Goal: Task Accomplishment & Management: Complete application form

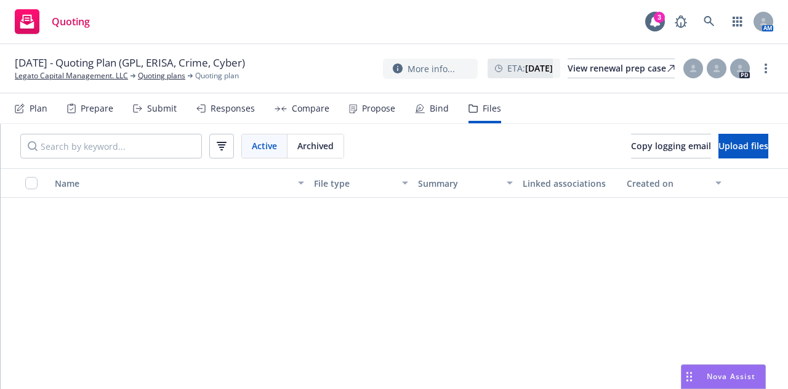
scroll to position [370, 0]
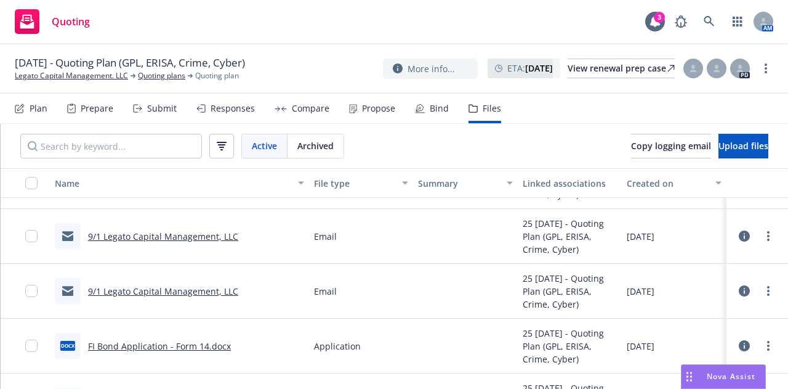
click at [159, 113] on div "Submit" at bounding box center [162, 108] width 30 height 10
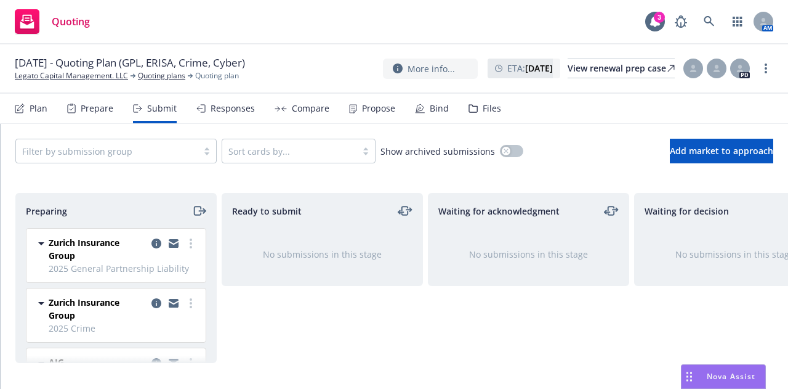
click at [200, 211] on icon "moveRight" at bounding box center [202, 211] width 6 height 0
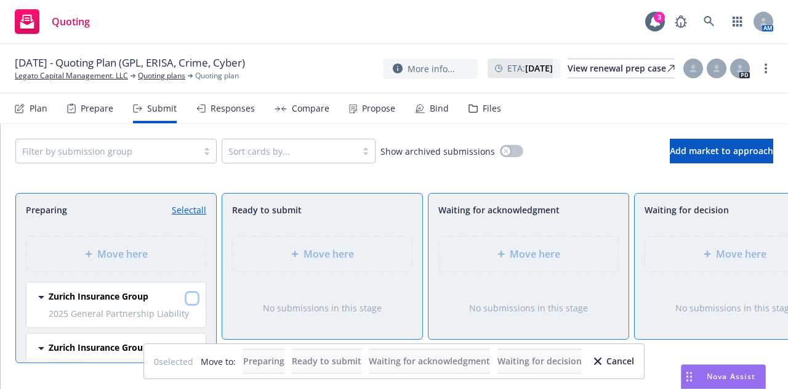
click at [186, 301] on input "checkbox" at bounding box center [192, 298] width 12 height 12
checkbox input "true"
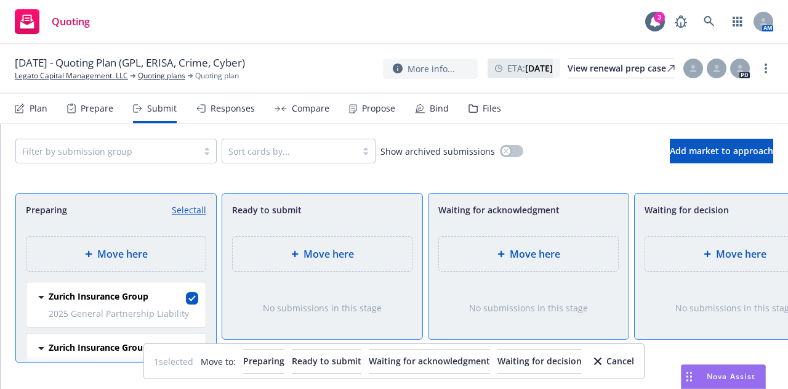
click at [671, 251] on div "Move here" at bounding box center [735, 253] width 160 height 15
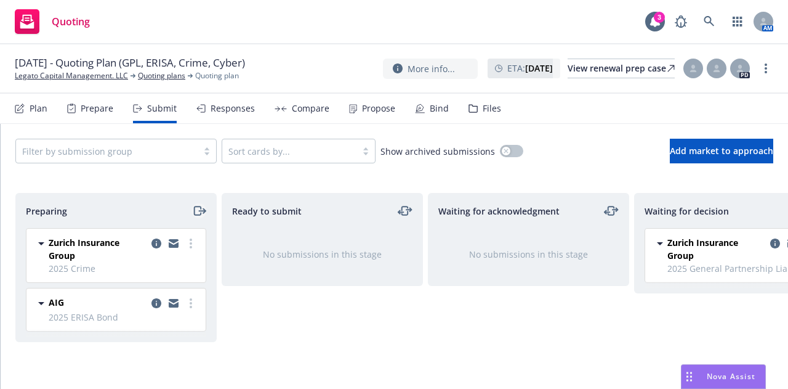
click at [199, 211] on icon "moveRight" at bounding box center [202, 211] width 6 height 0
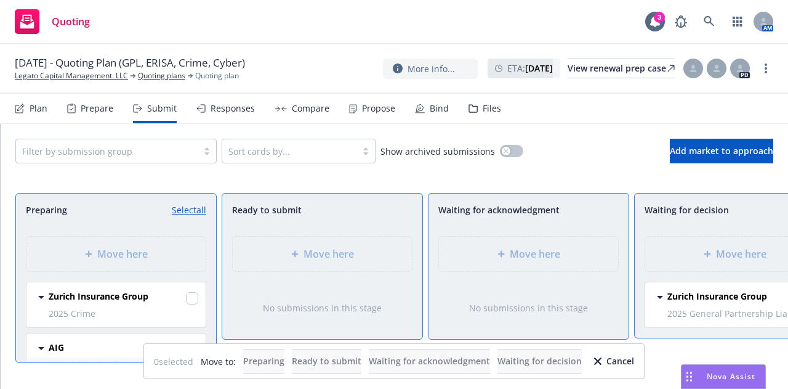
click at [192, 208] on link "Select all" at bounding box center [189, 209] width 34 height 13
checkbox input "true"
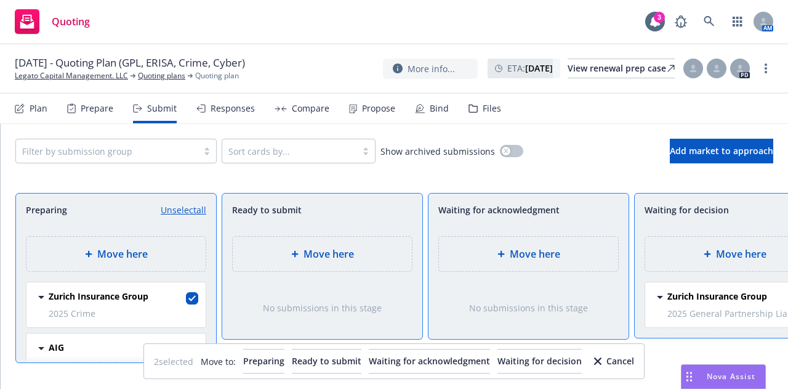
click at [735, 260] on span "Move here" at bounding box center [741, 253] width 51 height 15
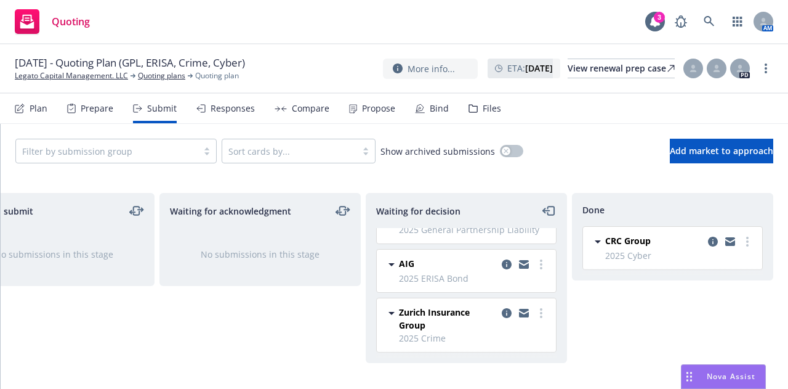
scroll to position [48, 0]
click at [561, 131] on div "Filter by submission group Sort cards by... Show archived submissions Add marke…" at bounding box center [395, 151] width 788 height 54
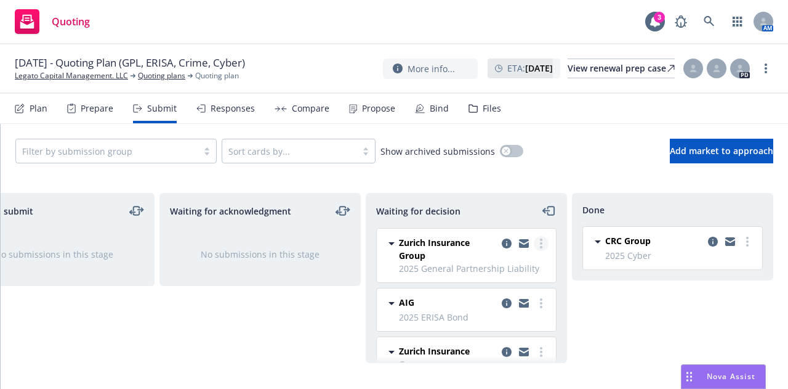
click at [540, 246] on icon "more" at bounding box center [541, 243] width 2 height 10
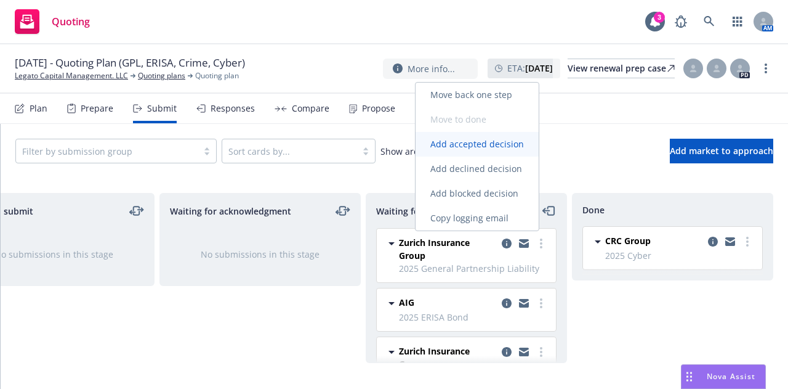
click at [477, 145] on span "Add accepted decision" at bounding box center [477, 144] width 123 height 12
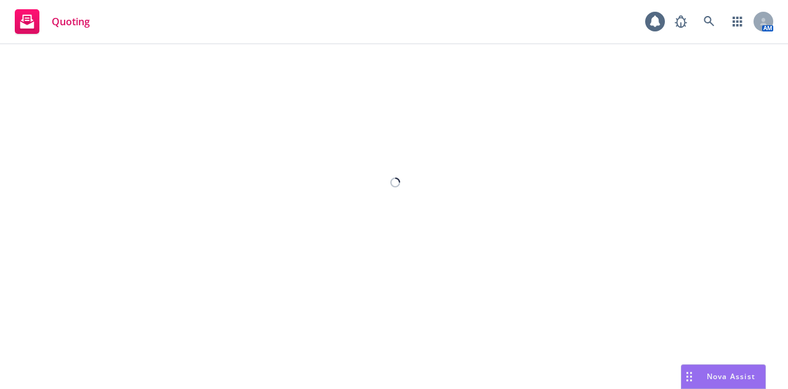
select select "12"
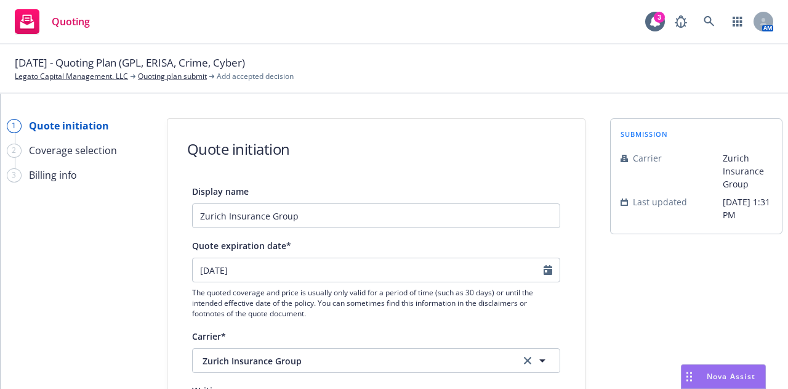
scroll to position [123, 0]
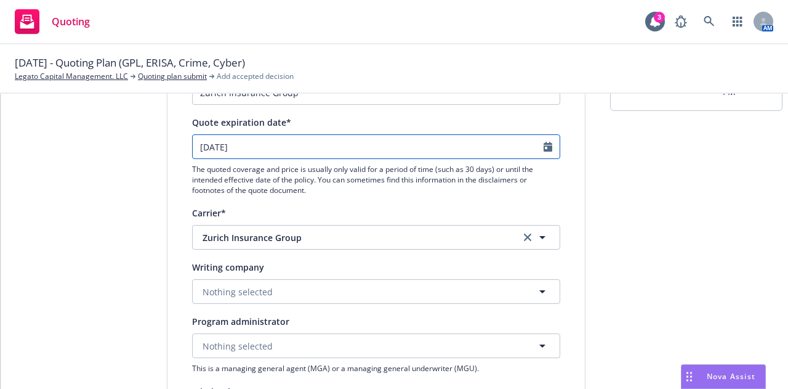
click at [246, 147] on input "[DATE]" at bounding box center [368, 146] width 351 height 23
select select "9"
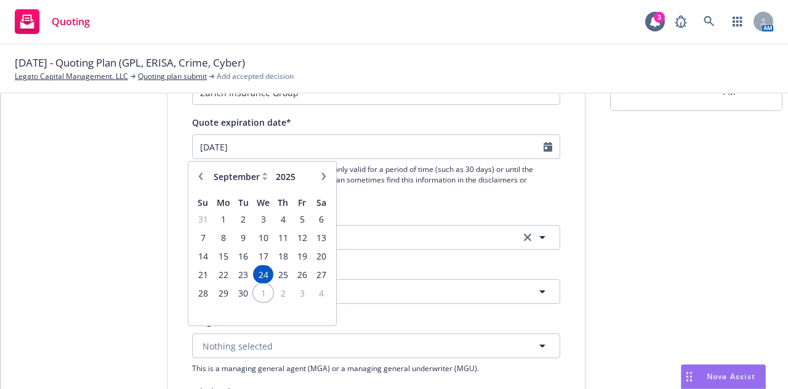
click at [261, 296] on span "1" at bounding box center [263, 292] width 18 height 15
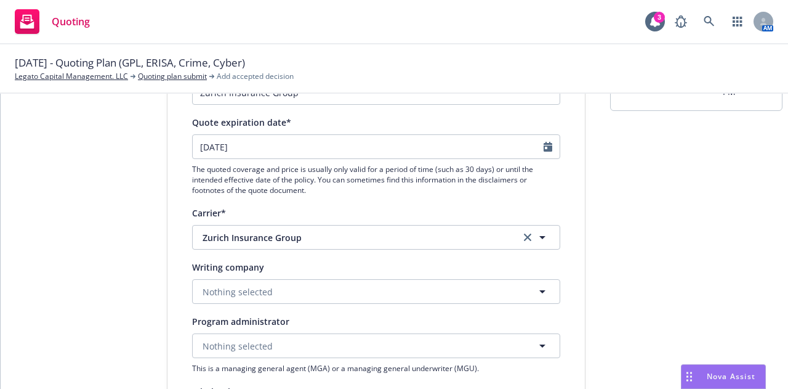
type input "[DATE]"
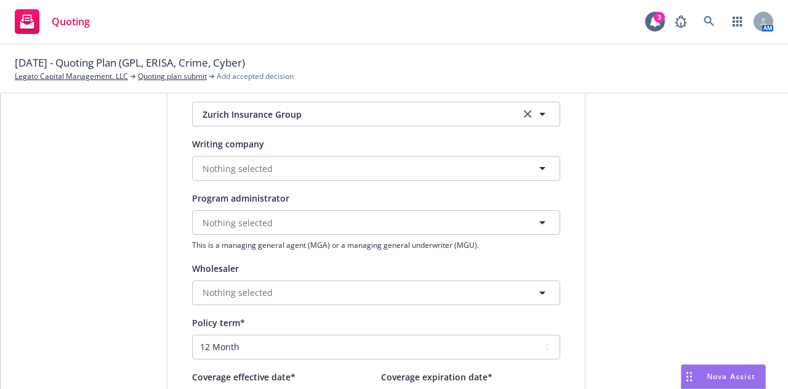
click at [595, 98] on div "1 Quote initiation 2 Coverage selection 3 Billing info Quote initiation Display…" at bounding box center [394, 285] width 758 height 826
click at [258, 169] on span "Nothing selected" at bounding box center [238, 168] width 70 height 13
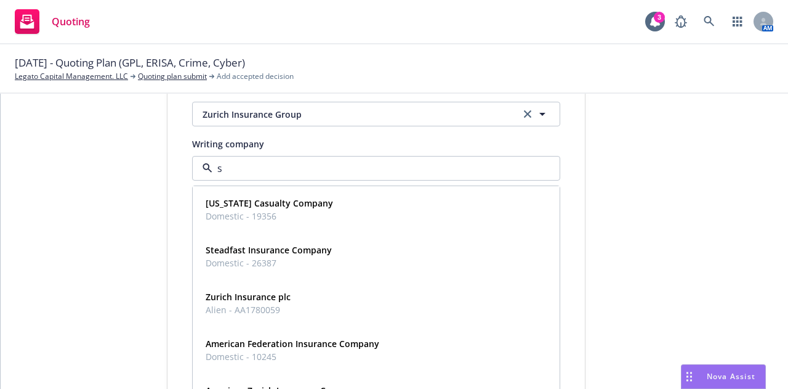
type input "st"
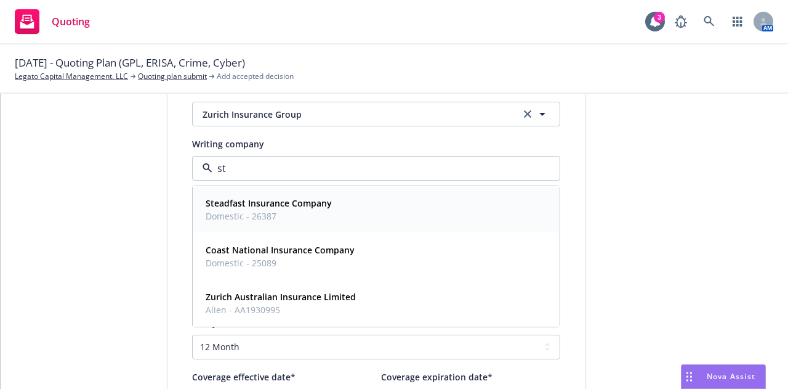
click at [257, 207] on strong "Steadfast Insurance Company" at bounding box center [269, 203] width 126 height 12
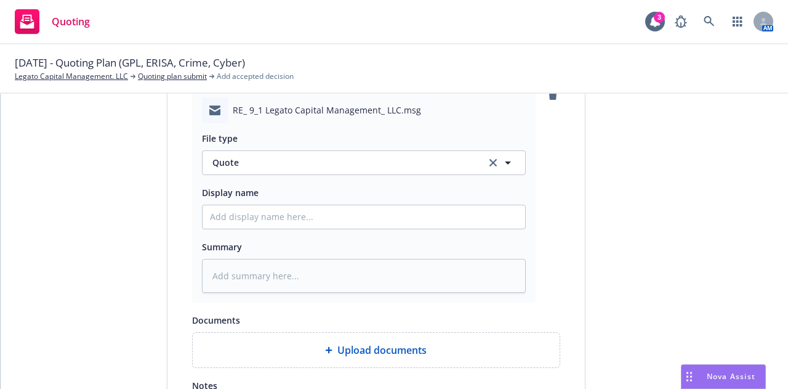
scroll to position [616, 0]
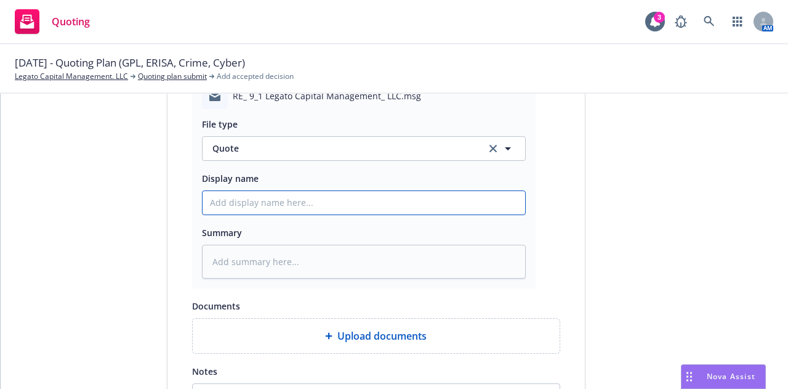
click at [264, 199] on input "Display name" at bounding box center [364, 202] width 323 height 23
type textarea "x"
type input "EM"
type textarea "x"
type input "EM"
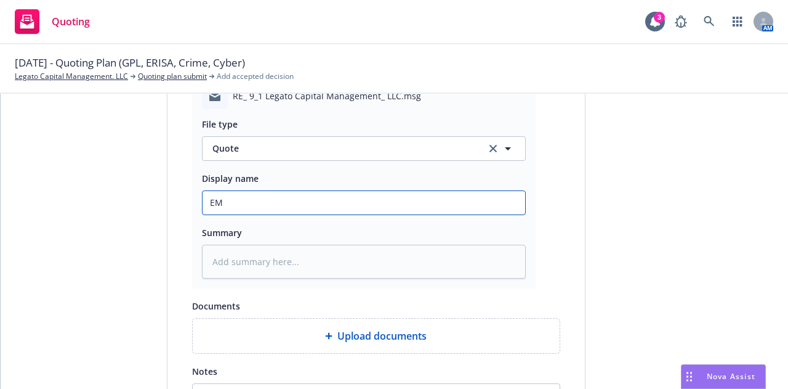
type textarea "x"
type input "EM f"
type textarea "x"
type input "EM fr"
type textarea "x"
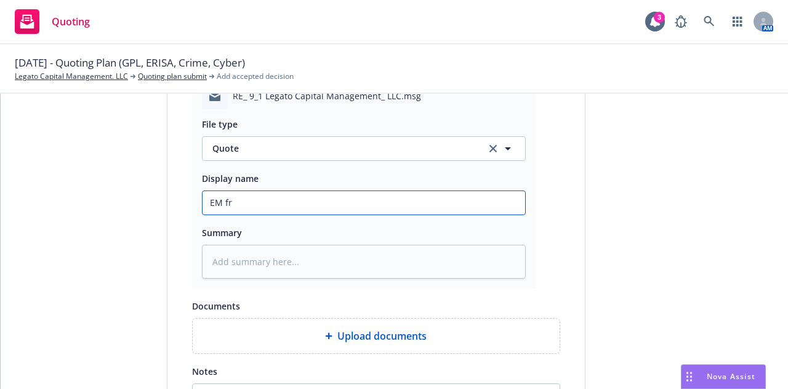
type input "EM fro"
type textarea "x"
type input "EM from"
type textarea "x"
type input "EM from"
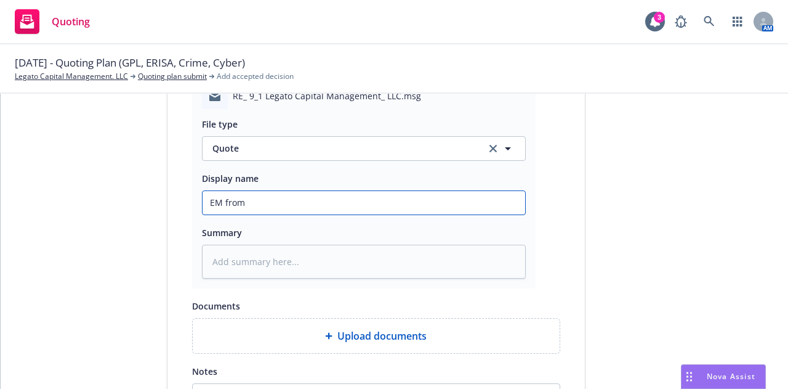
type textarea "x"
type input "EM from Z"
type textarea "x"
type input "EM from Zu"
type textarea "x"
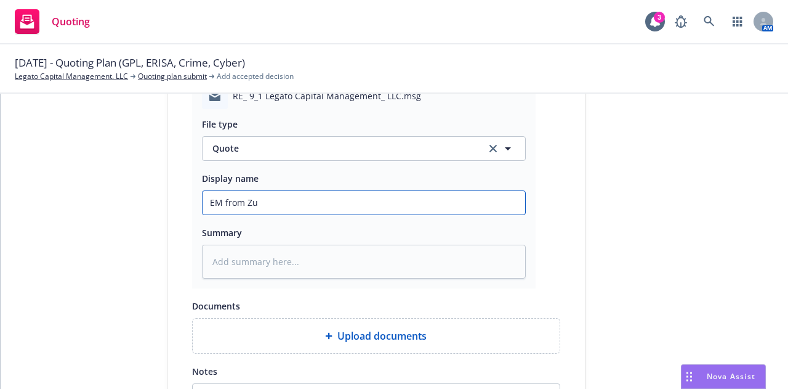
type input "EM from Zur"
type textarea "x"
type input "EM from [GEOGRAPHIC_DATA]"
type textarea "x"
type input "EM from [GEOGRAPHIC_DATA]"
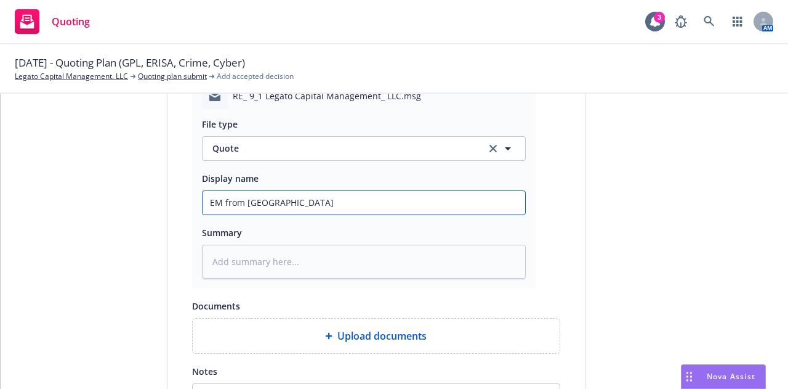
type textarea "x"
type input "EM from [GEOGRAPHIC_DATA]"
type textarea "x"
type input "EM from [GEOGRAPHIC_DATA] w"
type textarea "x"
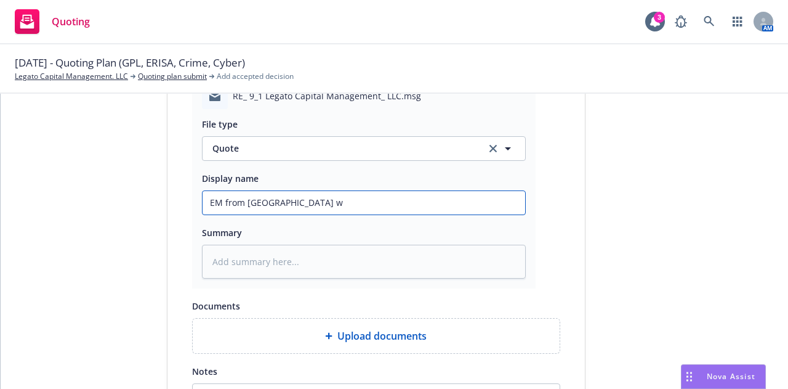
type input "EM from [GEOGRAPHIC_DATA] w/"
type textarea "x"
type input "EM from [GEOGRAPHIC_DATA] w/"
type textarea "x"
type input "EM from [GEOGRAPHIC_DATA] w/ 2"
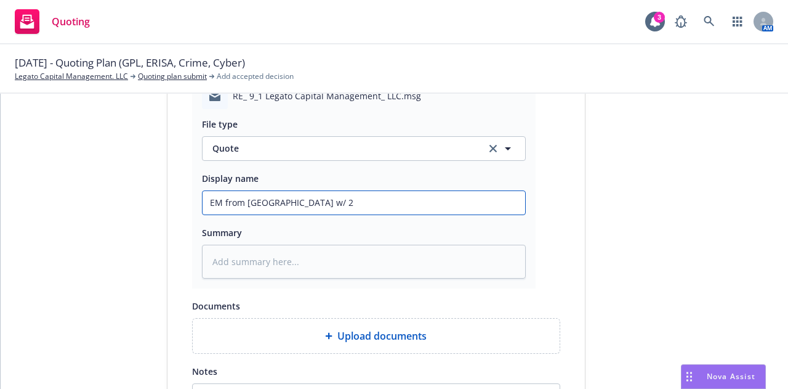
type textarea "x"
type input "EM from [GEOGRAPHIC_DATA] w/ 25-"
type textarea "x"
type input "EM from [GEOGRAPHIC_DATA] w/ 25-2"
type textarea "x"
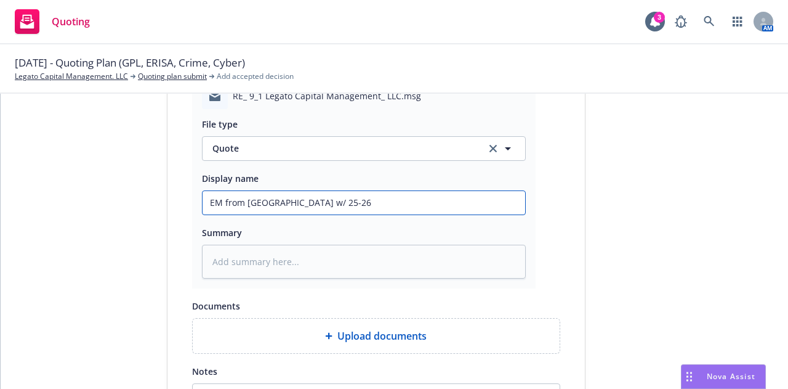
type input "EM from [GEOGRAPHIC_DATA] w/ 25-26"
type textarea "x"
type input "EM from [GEOGRAPHIC_DATA] w/ 25-26 q"
type textarea "x"
type input "EM from [GEOGRAPHIC_DATA] w/ 25-26 qu"
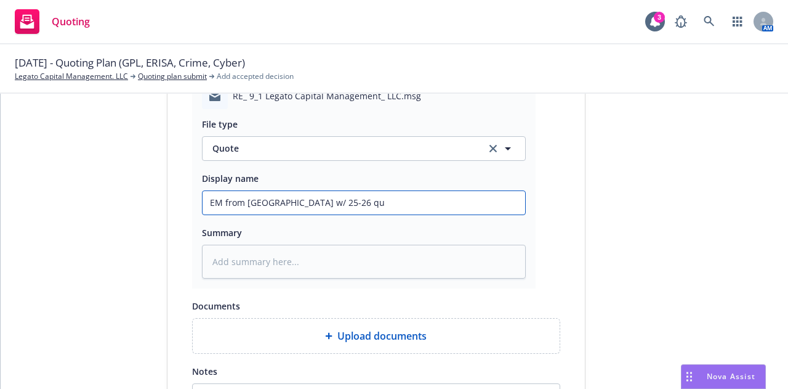
type textarea "x"
type input "EM from [GEOGRAPHIC_DATA] w/ 25-26 quo"
type textarea "x"
type input "EM from [GEOGRAPHIC_DATA] w/ 25-26 quot"
type textarea "x"
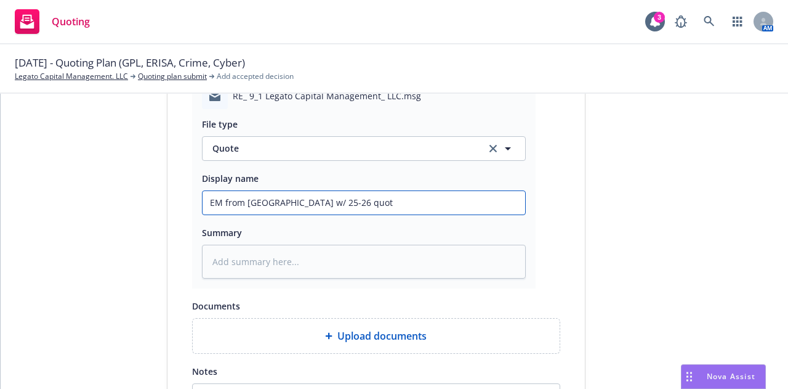
type input "EM from [GEOGRAPHIC_DATA] w/ 25-26 quote"
type textarea "x"
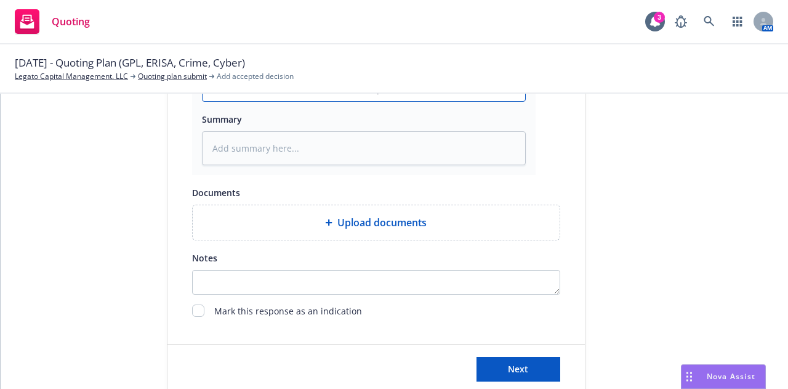
scroll to position [739, 0]
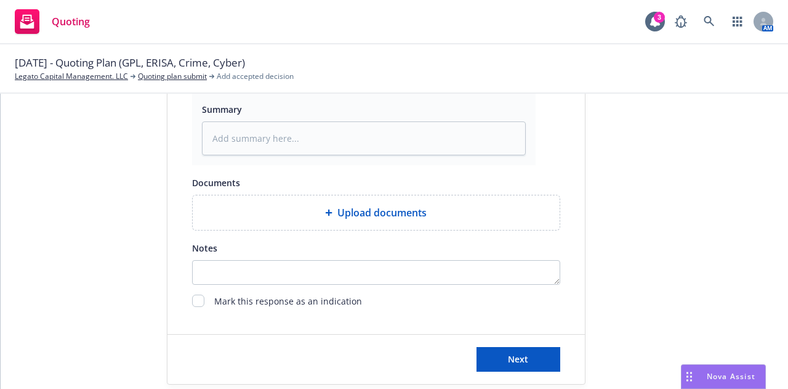
type input "EM from [GEOGRAPHIC_DATA] w/ 25-26 quotes"
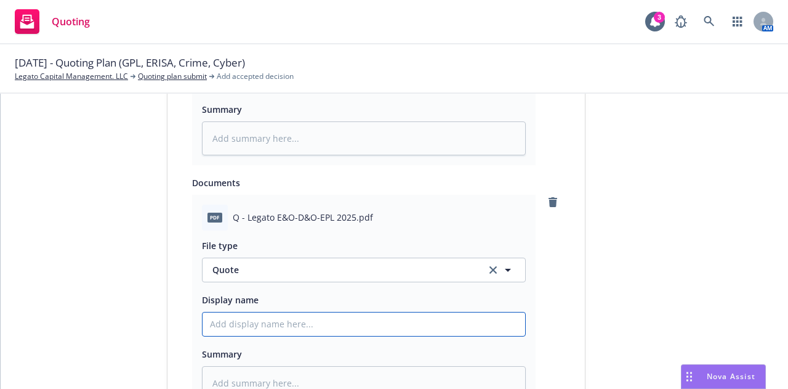
click at [246, 91] on input "Display name" at bounding box center [364, 79] width 323 height 23
type textarea "x"
type input "2"
type textarea "x"
type input "25"
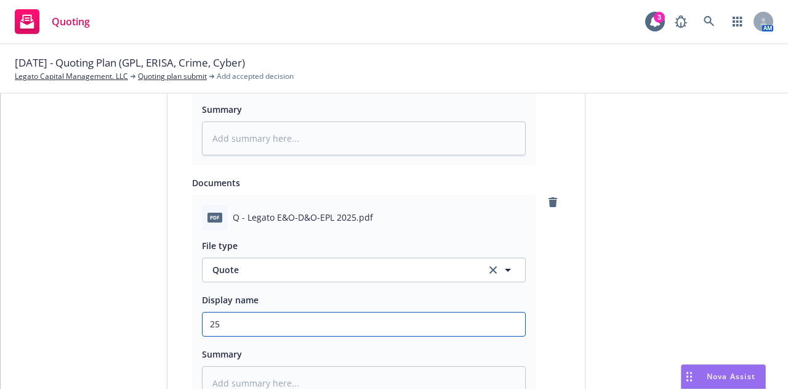
type textarea "x"
type input "25-"
type textarea "x"
type input "25-2"
type textarea "x"
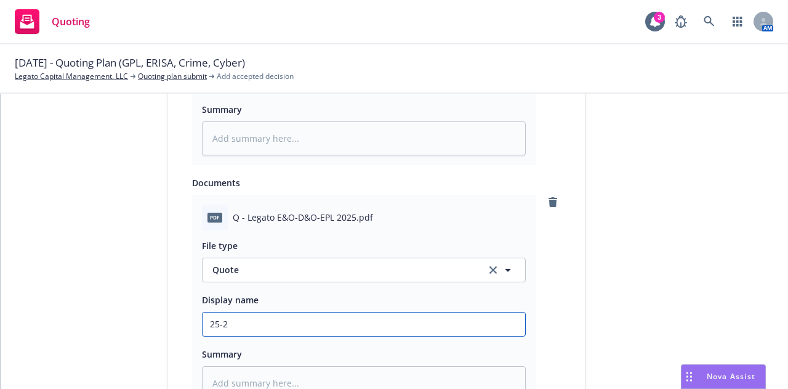
type input "25-26"
type textarea "x"
type input "25-26"
type textarea "x"
type input "25-26 5"
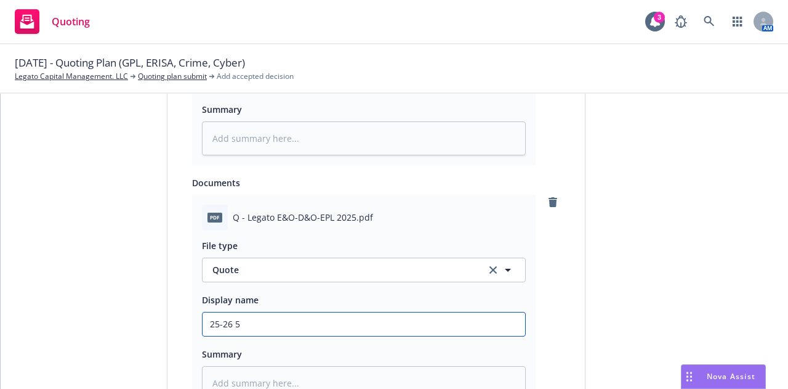
type textarea "x"
type input "25-26 5M"
type textarea "x"
type input "25-26 5M"
type textarea "x"
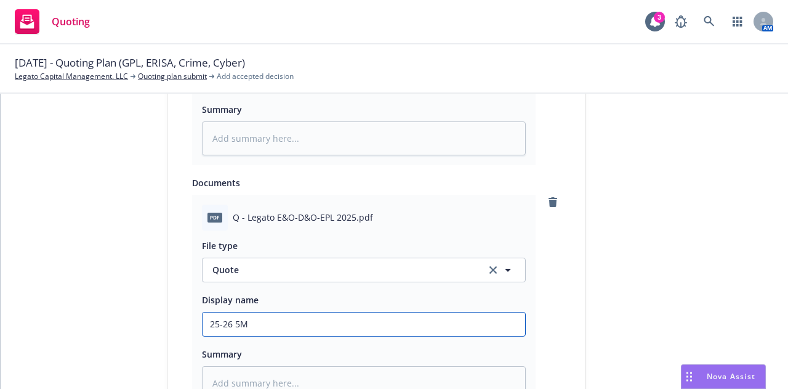
type input "25-26 5M X"
type textarea "x"
type input "25-26 5M XS"
type textarea "x"
type input "25-26 5M XS"
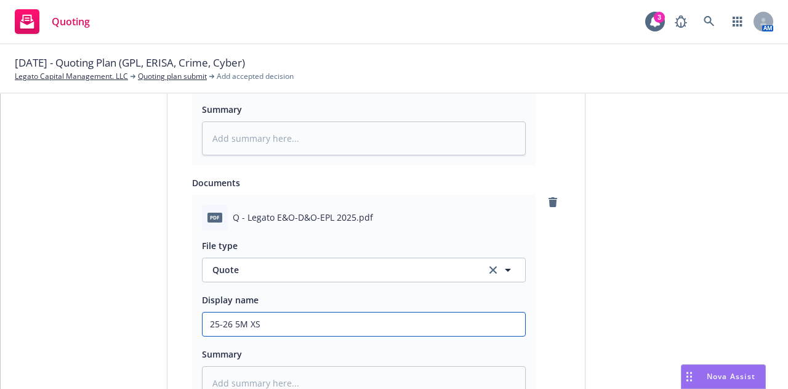
type textarea "x"
type input "25-26 5M XS 5"
type textarea "x"
type input "25-26 5M XS 50"
type textarea "x"
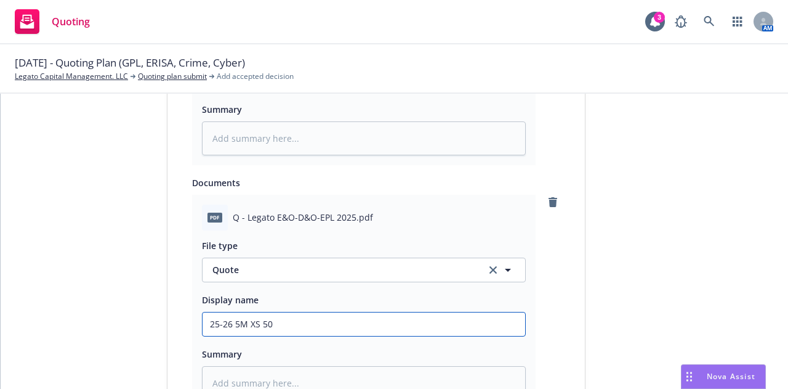
type input "25-26 5M XS 500"
type textarea "x"
type input "25-26 5M XS 500K"
type textarea "x"
type input "25-26 5M XS 500K"
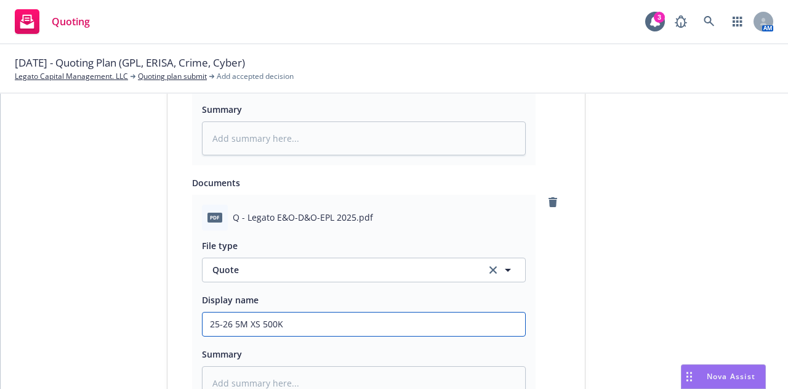
type textarea "x"
type input "25-26 5M XS 500K G"
type textarea "x"
type input "25-26 5M XS 500K GP"
type textarea "x"
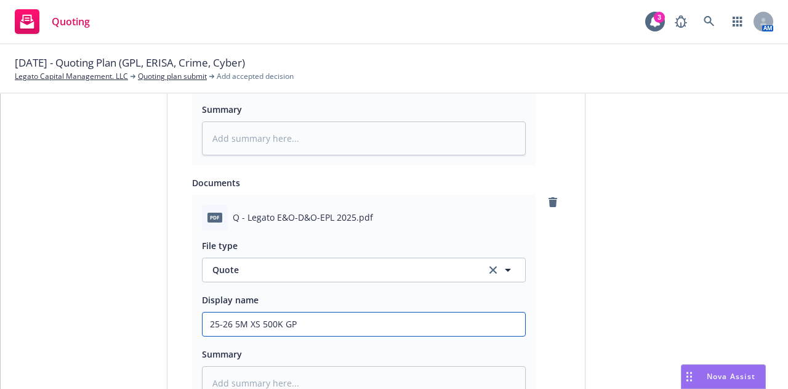
type input "25-26 5M XS 500K GPL"
type textarea "x"
type input "25-26 5M XS 500K GPL"
type textarea "x"
type input "25-26 5M XS 500K GPL Q"
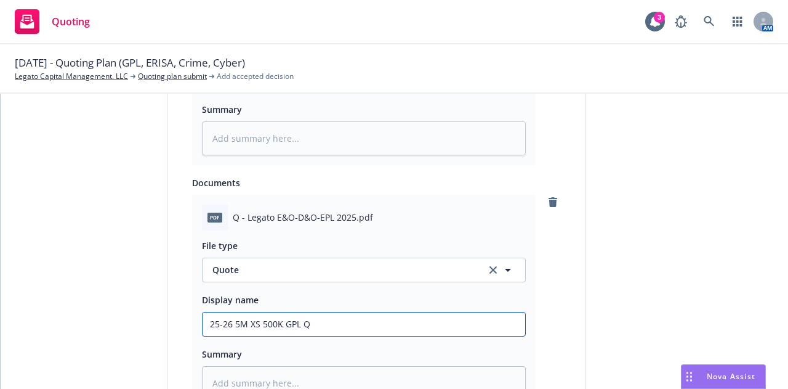
type textarea "x"
type input "25-26 5M XS 500K GPL Qu"
type textarea "x"
type input "25-26 5M XS 500K GPL Quo"
type textarea "x"
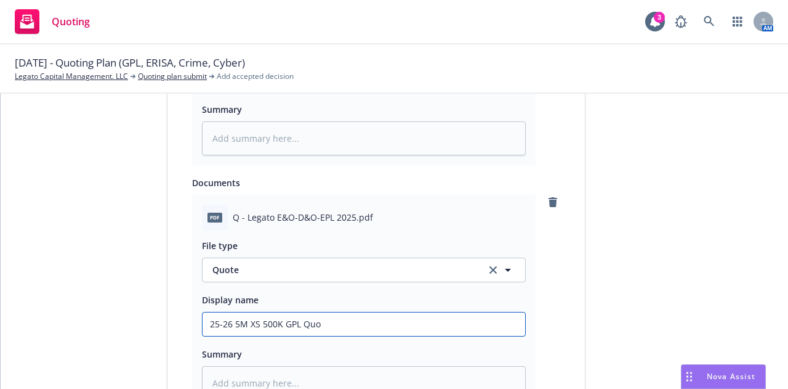
type input "25-26 5M XS 500K GPL Quot"
type textarea "x"
type input "25-26 5M XS 500K GPL Quote"
type textarea "x"
type input "25-26 5M XS 500K GPL Quote"
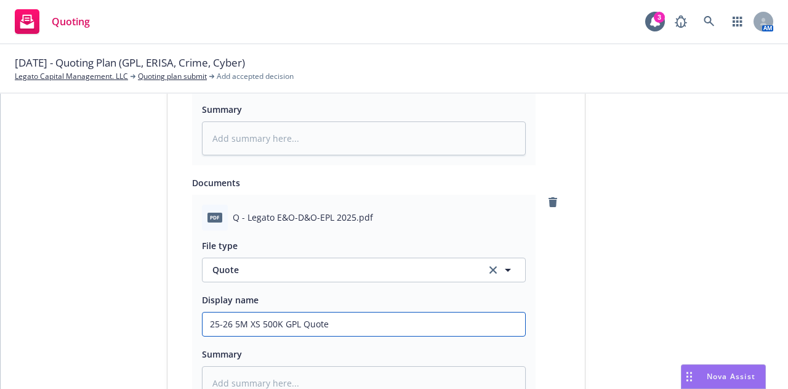
type textarea "x"
type input "25-26 5M XS 500K GPL Quote @"
type textarea "x"
type input "25-26 5M XS 500K GPL Quote @"
type textarea "x"
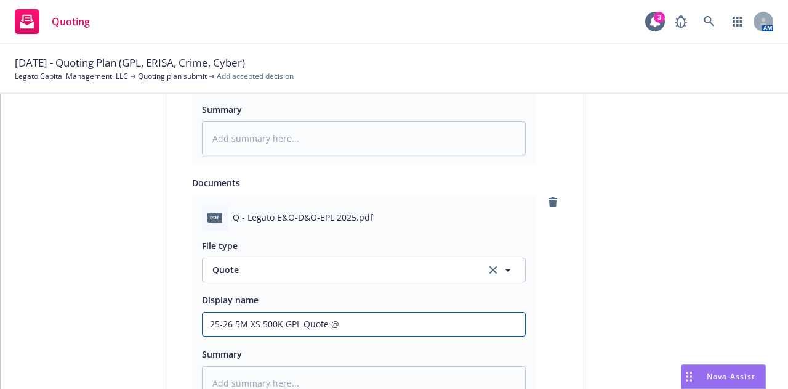
type input "25-26 5M XS 500K GPL Quote @ $"
type textarea "x"
type input "25-26 5M XS 500K GPL Quote @ $3"
type textarea "x"
type input "25-26 5M XS 500K GPL Quote @ $38"
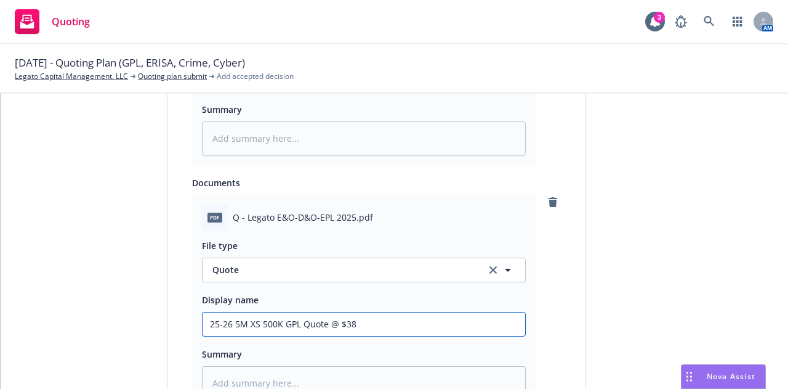
type textarea "x"
type input "25-26 5M XS 500K GPL Quote @ $38,"
type textarea "x"
type input "25-26 5M XS 500K GPL Quote @ $38,6"
type textarea "x"
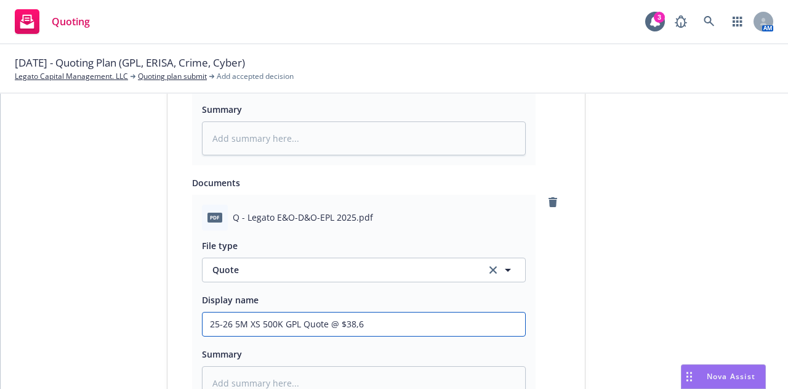
type input "25-26 5M XS 500K GPL Quote @ $38,61"
type textarea "x"
type input "25-26 5M XS 500K GPL Quote @ $38,610"
type textarea "x"
type input "25-26 5M XS 500K GPL Quote @ $38,610"
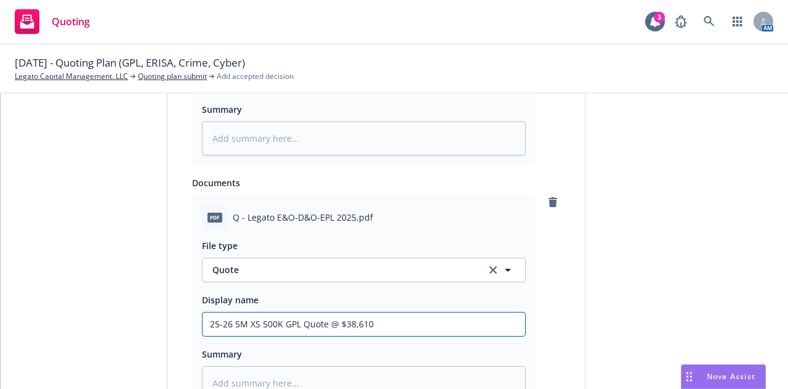
type textarea "x"
type input "25-26 5M XS 500K GPL Quote @ $38,610 -"
type textarea "x"
type input "25-26 5M XS 500K GPL Quote @ $38,610 -"
type textarea "x"
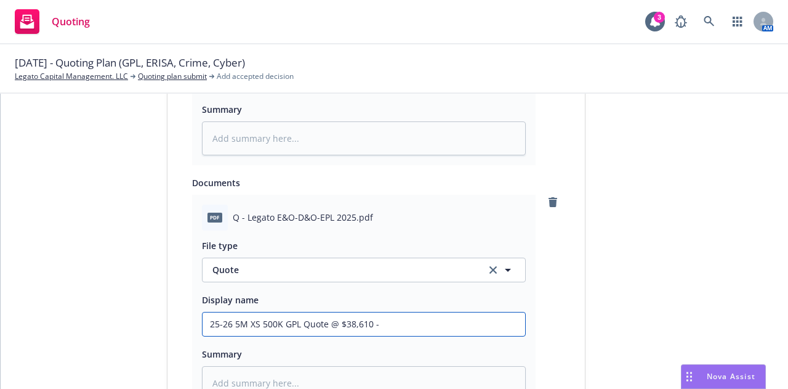
type input "25-26 5M XS 500K GPL Quote @ $38,610 - Z"
type textarea "x"
type input "25-26 5M XS 500K GPL Quote @ $38,610 - Zu"
type textarea "x"
type input "25-26 5M XS 500K GPL Quote @ $38,610 - Zur"
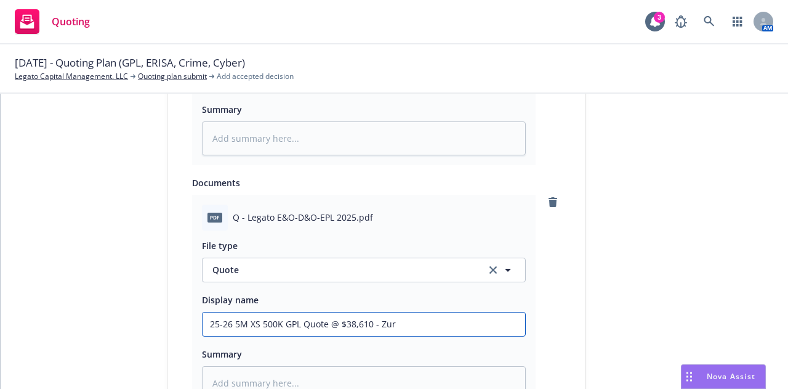
type textarea "x"
type input "25-26 5M XS 500K GPL Quote @ $38,610 - Zuri"
type textarea "x"
type input "25-26 5M XS 500K GPL Quote @ $38,610 - Zuric"
type textarea "x"
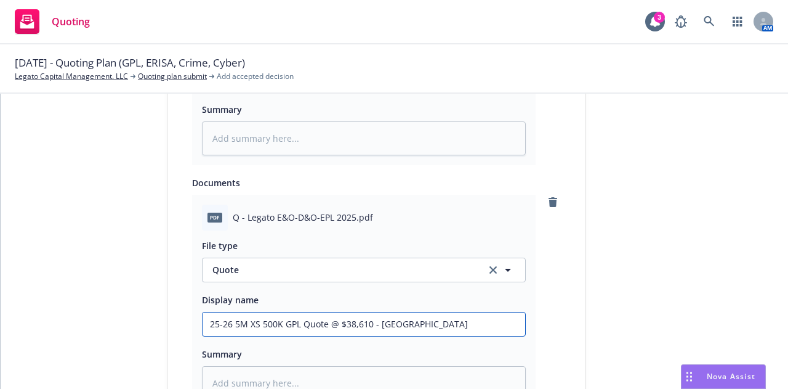
type input "25-26 5M XS 500K GPL Quote @ $38,610 - [GEOGRAPHIC_DATA]"
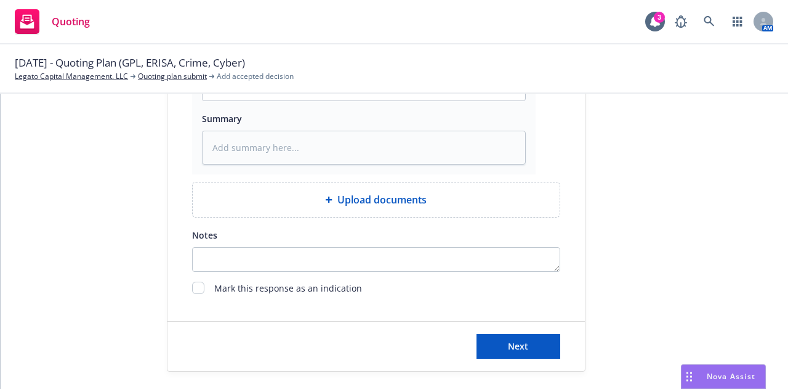
scroll to position [981, 0]
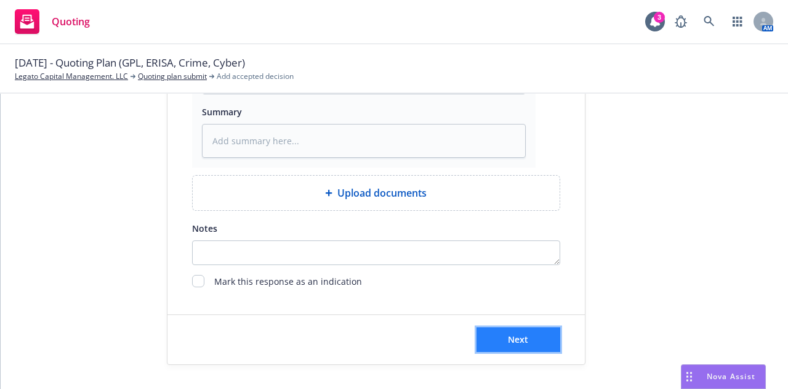
click at [525, 342] on button "Next" at bounding box center [519, 339] width 84 height 25
type textarea "x"
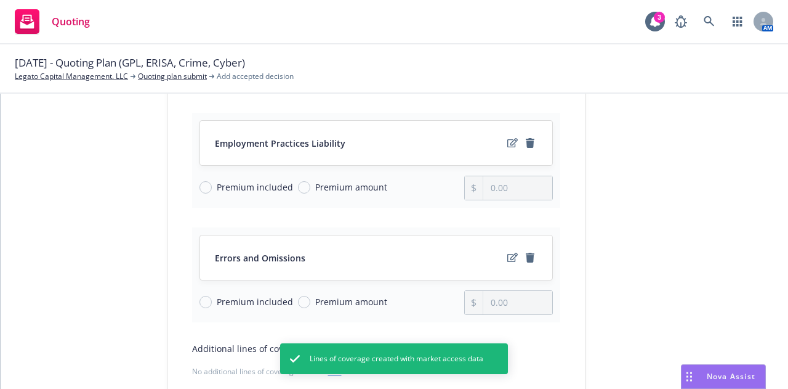
scroll to position [308, 0]
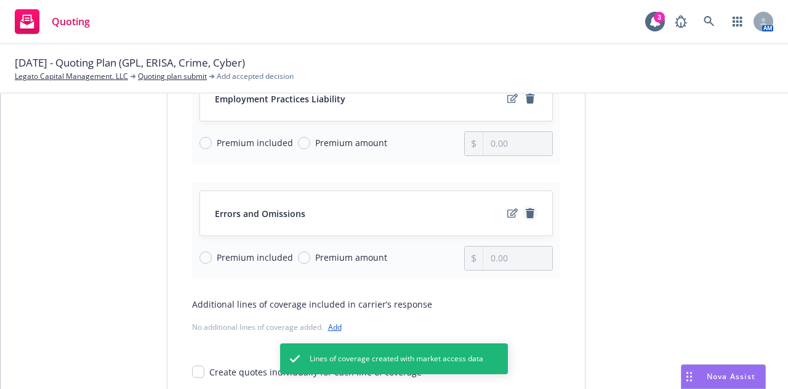
click at [527, 212] on icon "remove" at bounding box center [530, 213] width 9 height 10
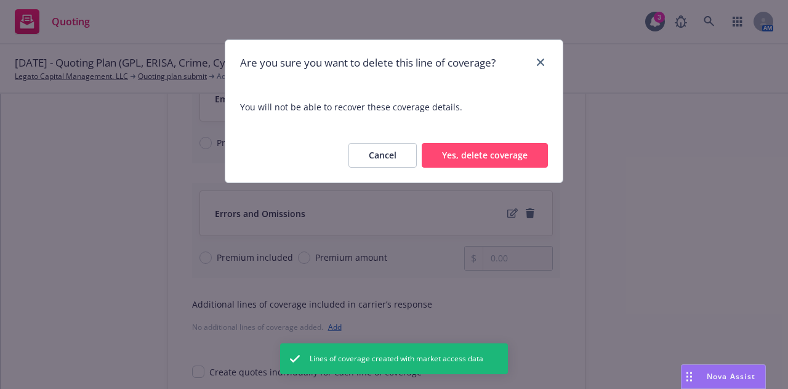
click at [496, 150] on button "Yes, delete coverage" at bounding box center [485, 155] width 126 height 25
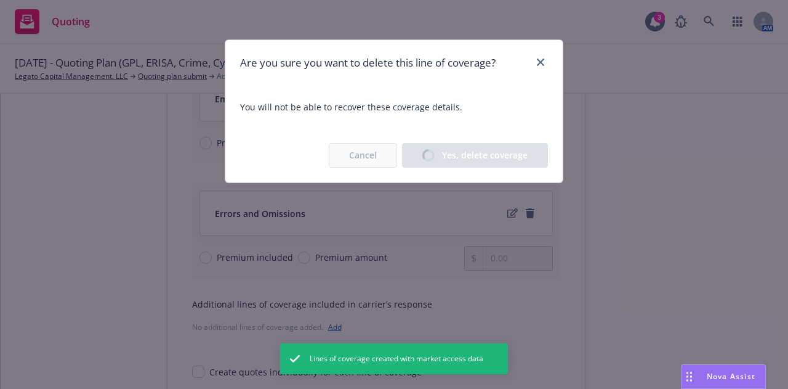
scroll to position [283, 0]
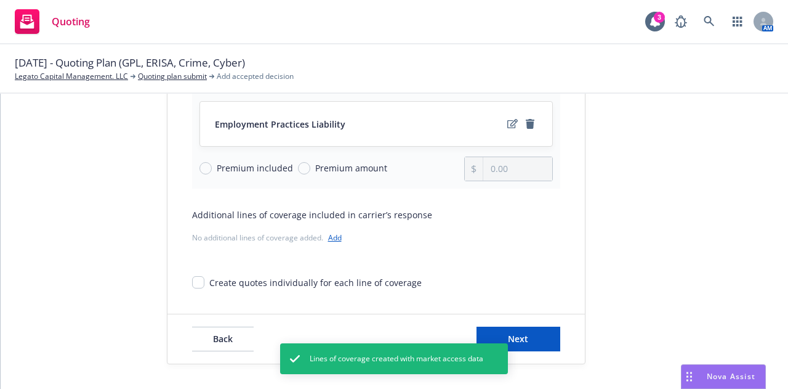
click at [331, 238] on link "Add" at bounding box center [335, 237] width 14 height 10
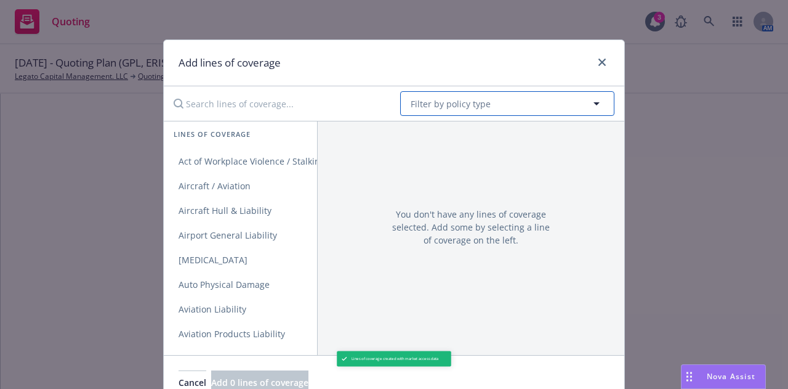
click at [456, 105] on span "Filter by policy type" at bounding box center [451, 103] width 80 height 13
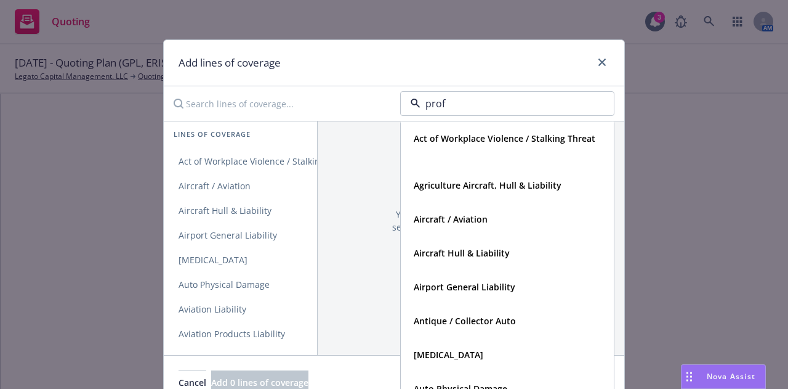
type input "profe"
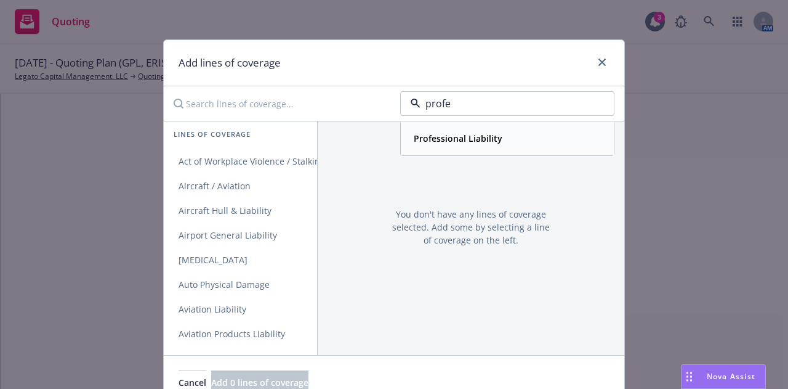
click at [462, 138] on strong "Professional Liability" at bounding box center [458, 138] width 89 height 12
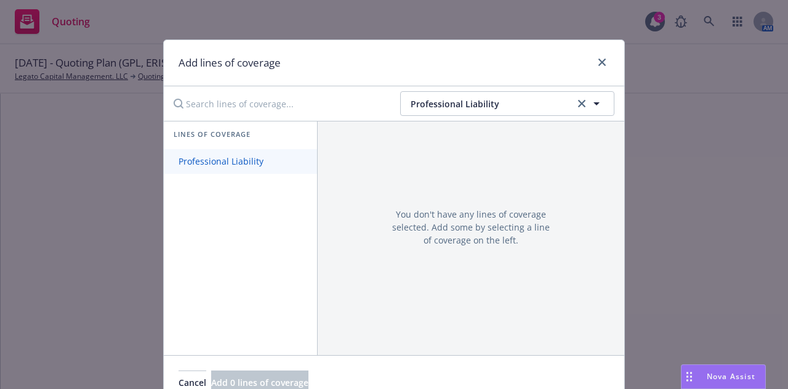
click at [238, 170] on link "Professional Liability" at bounding box center [240, 161] width 153 height 25
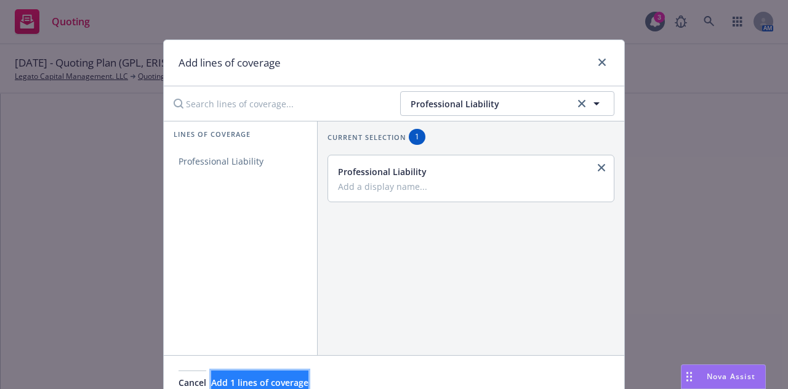
click at [309, 380] on span "Add 1 lines of coverage" at bounding box center [259, 382] width 97 height 12
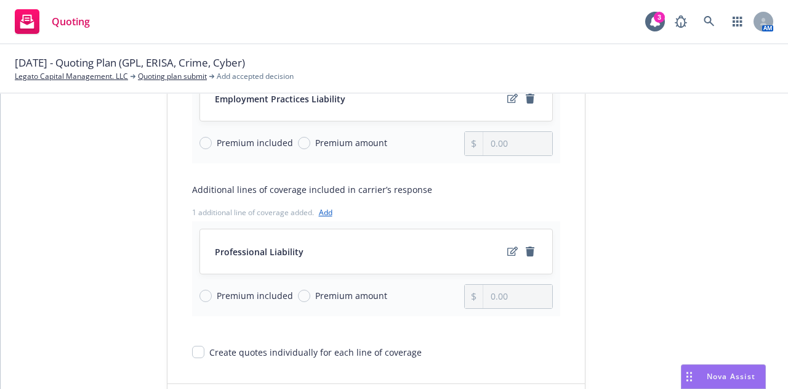
click at [262, 296] on span "Premium included" at bounding box center [255, 295] width 76 height 13
click at [212, 296] on input "Premium included" at bounding box center [206, 295] width 12 height 12
radio input "true"
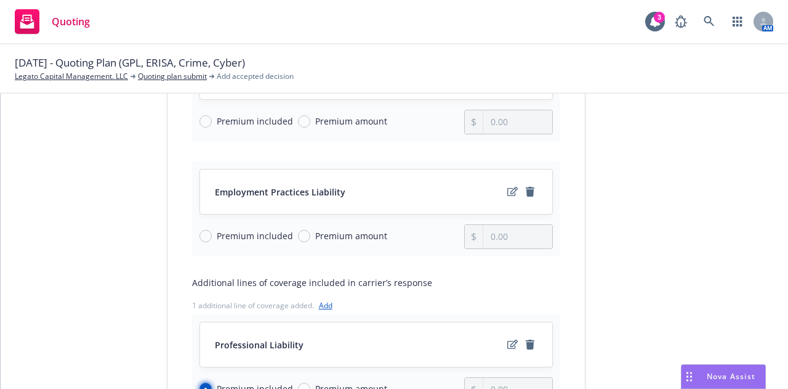
scroll to position [185, 0]
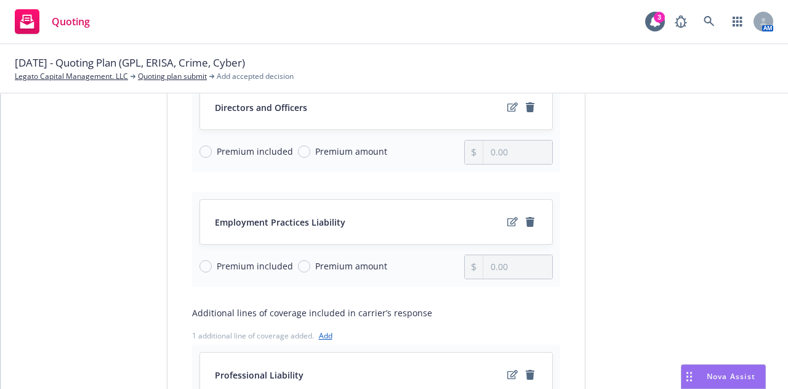
click at [261, 261] on span "Premium included" at bounding box center [255, 265] width 76 height 13
click at [212, 261] on input "Premium included" at bounding box center [206, 266] width 12 height 12
radio input "true"
click at [325, 154] on span "Premium amount" at bounding box center [351, 151] width 72 height 13
click at [310, 154] on input "Premium amount" at bounding box center [304, 151] width 12 height 12
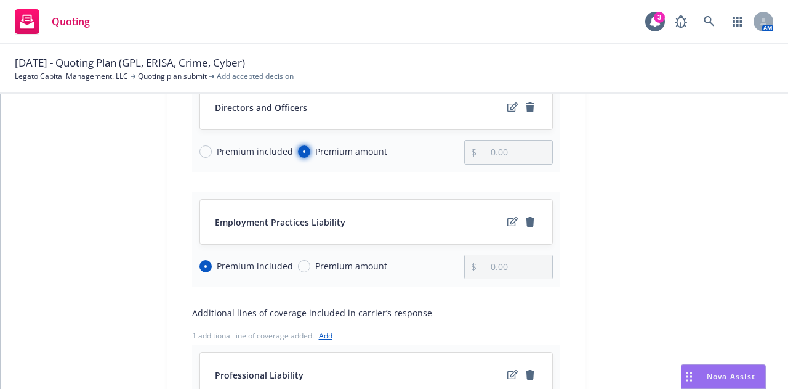
radio input "true"
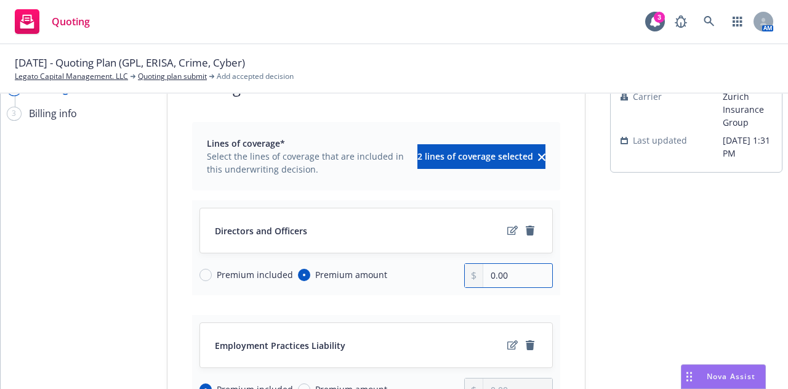
drag, startPoint x: 515, startPoint y: 280, endPoint x: 432, endPoint y: 271, distance: 83.6
click at [432, 271] on div "Premium included Premium amount 0.00" at bounding box center [377, 275] width 354 height 25
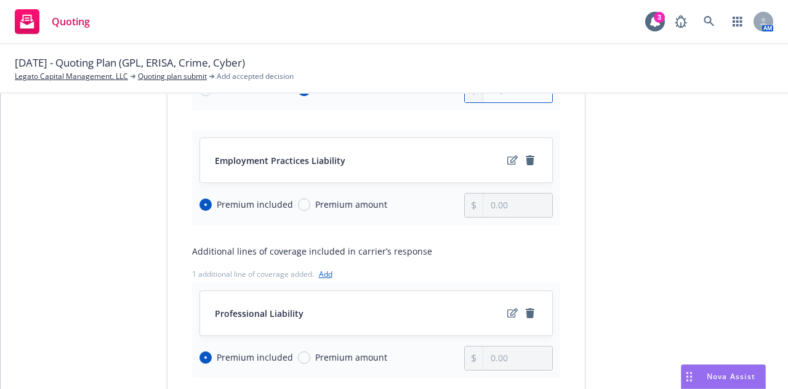
scroll to position [370, 0]
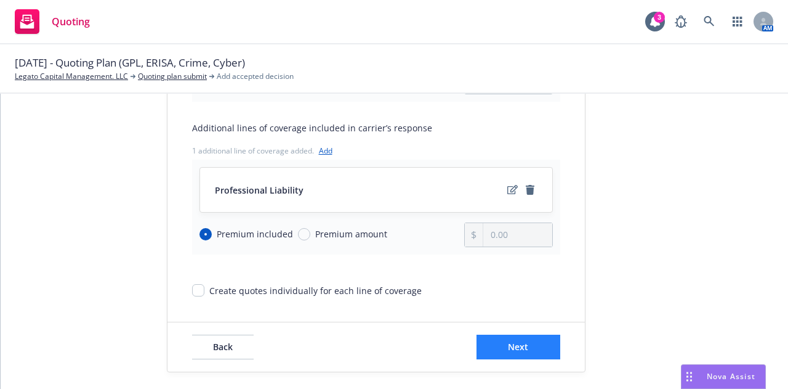
type input "38,610.00"
click at [499, 355] on button "Next" at bounding box center [519, 346] width 84 height 25
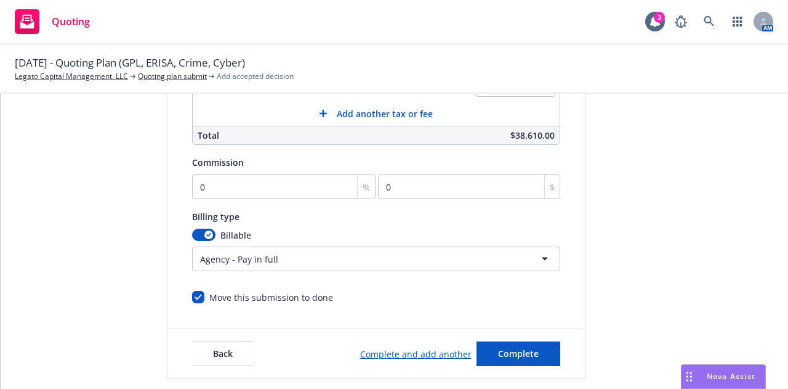
drag, startPoint x: 721, startPoint y: 209, endPoint x: 613, endPoint y: 206, distance: 107.8
click at [721, 209] on div "submission Carrier Zurich Insurance Group Last updated [DATE] 1:31 PM" at bounding box center [696, 64] width 172 height 630
click at [203, 188] on input "0" at bounding box center [284, 186] width 184 height 25
type input "1"
type input "386.1"
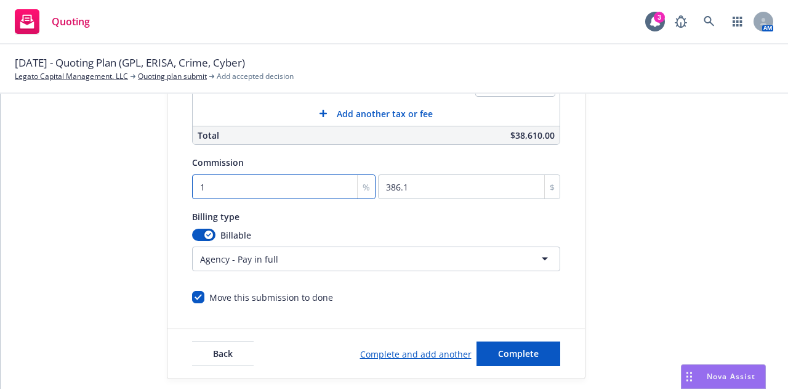
type input "15"
type input "5791.5"
type input "15"
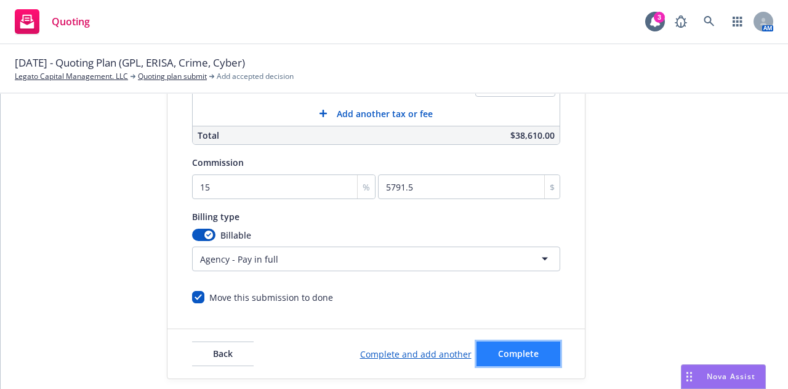
click at [506, 356] on span "Complete" at bounding box center [518, 353] width 41 height 12
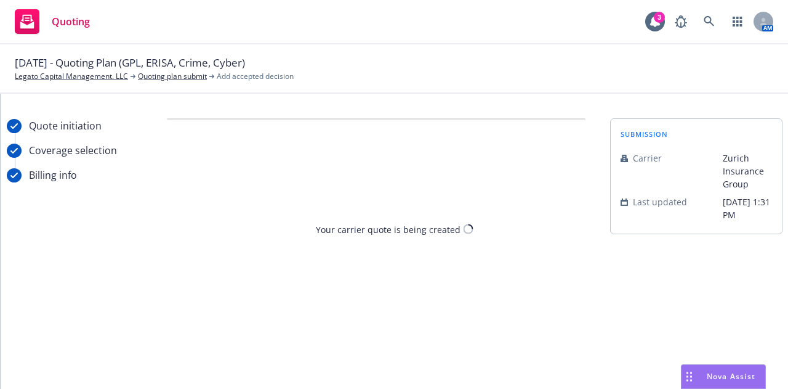
scroll to position [0, 0]
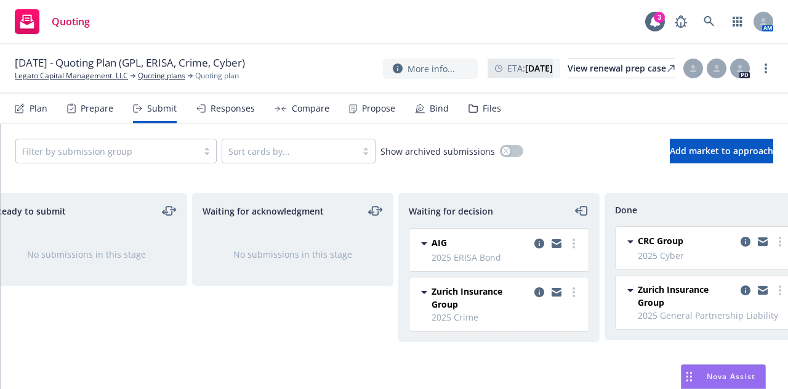
scroll to position [0, 269]
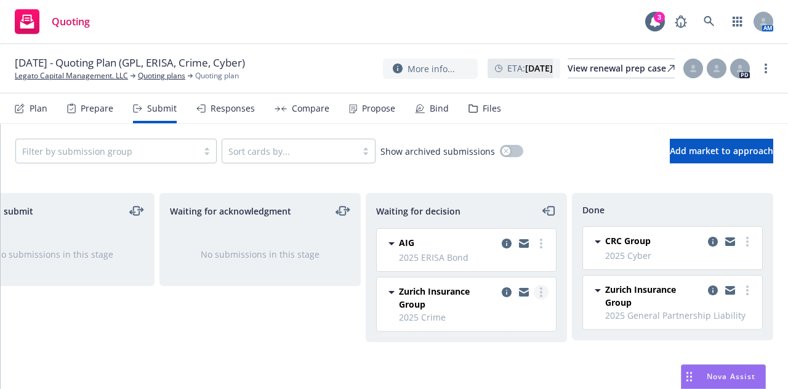
click at [540, 288] on icon "more" at bounding box center [541, 292] width 2 height 10
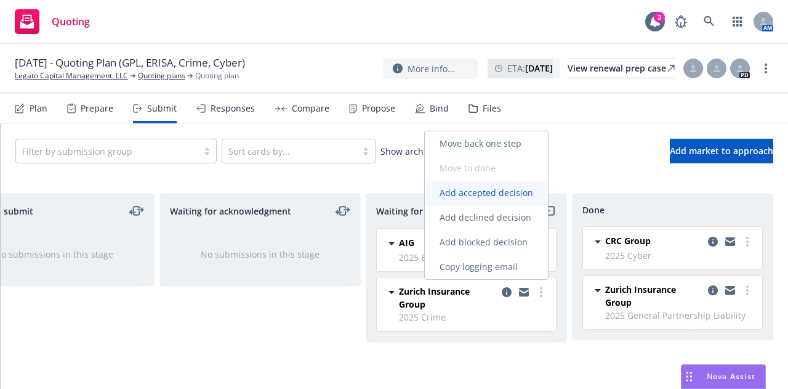
click at [499, 193] on span "Add accepted decision" at bounding box center [486, 193] width 123 height 12
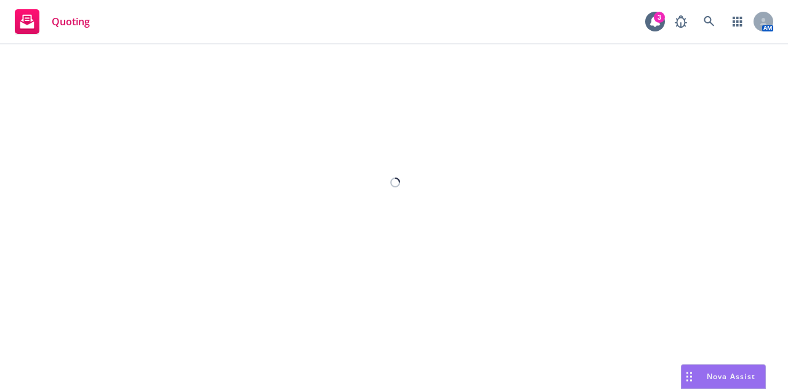
select select "12"
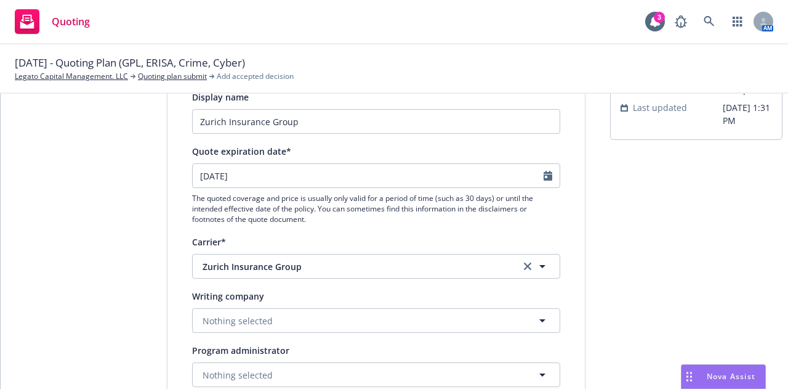
scroll to position [123, 0]
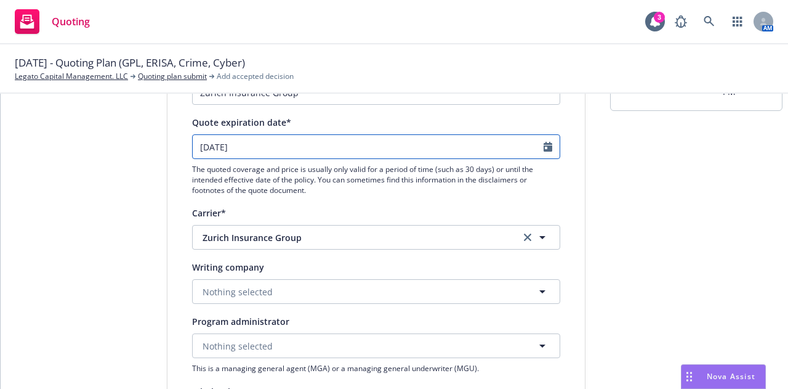
click at [248, 155] on input "[DATE]" at bounding box center [368, 146] width 351 height 23
select select "9"
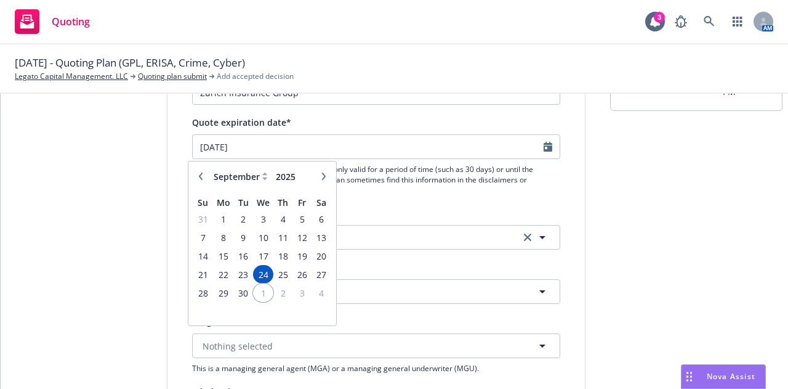
click at [262, 290] on span "1" at bounding box center [263, 292] width 18 height 15
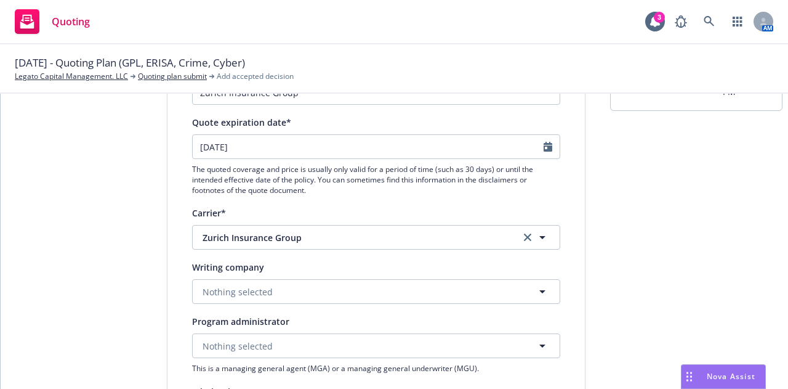
type input "[DATE]"
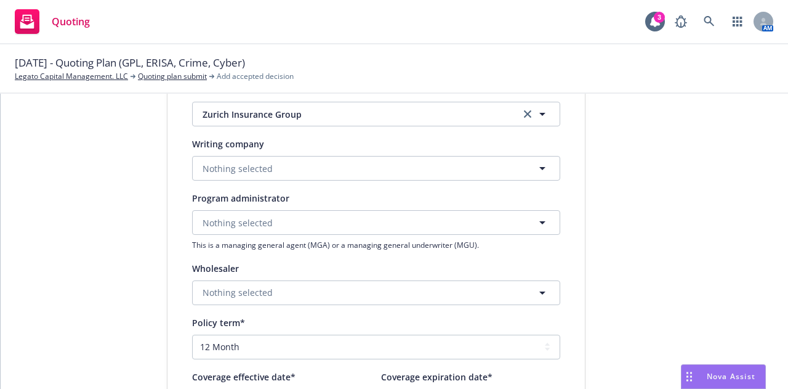
click at [694, 180] on div "submission Carrier Zurich Insurance Group Last updated [DATE] 1:31 PM" at bounding box center [696, 285] width 172 height 826
click at [289, 167] on button "Nothing selected" at bounding box center [376, 168] width 368 height 25
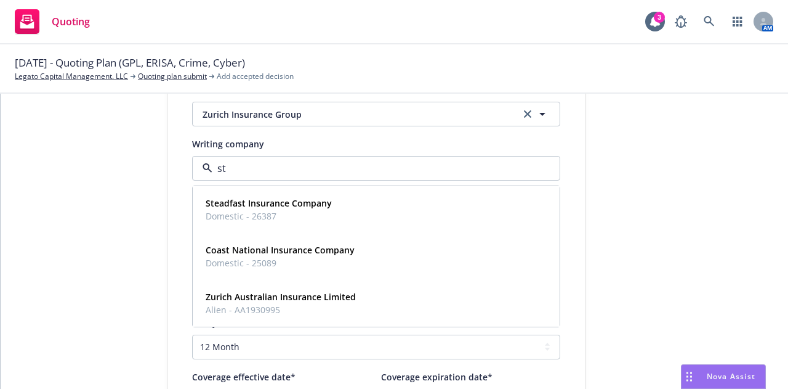
type input "ste"
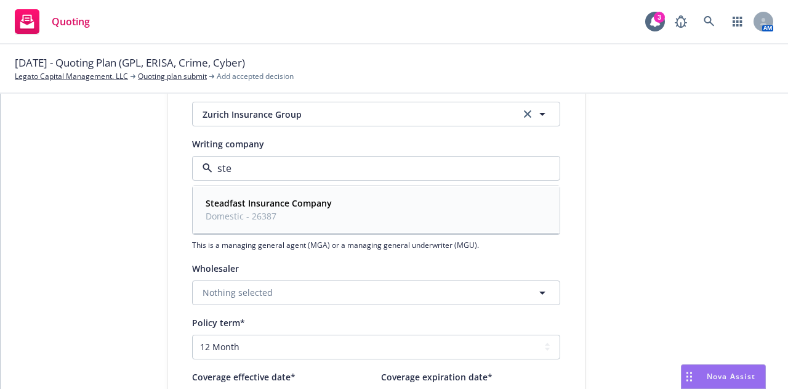
click at [280, 216] on span "Domestic - 26387" at bounding box center [269, 215] width 126 height 13
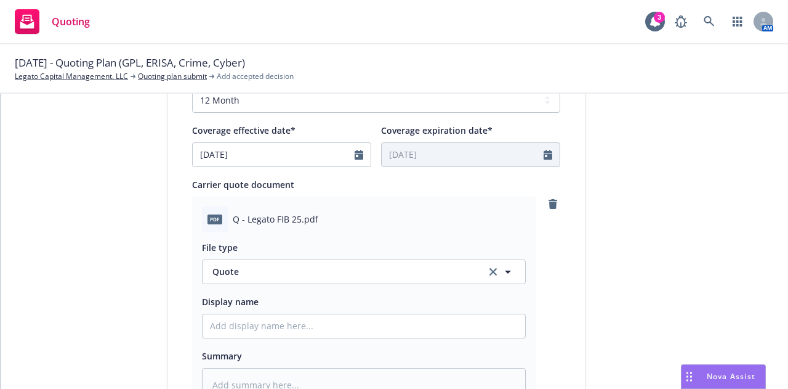
scroll to position [616, 0]
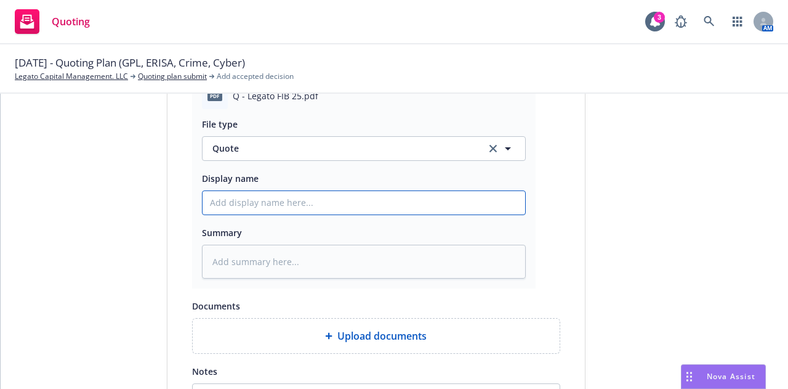
click at [265, 194] on input "Display name" at bounding box center [364, 202] width 323 height 23
type textarea "x"
type input "2"
type textarea "x"
type input "25"
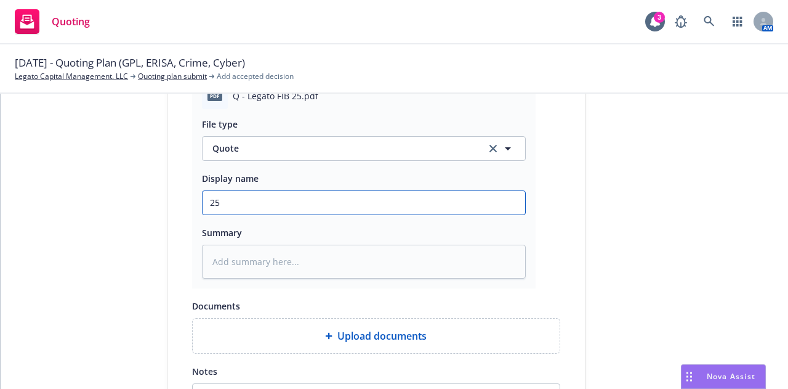
type textarea "x"
type input "25-"
type textarea "x"
type input "25-2"
type textarea "x"
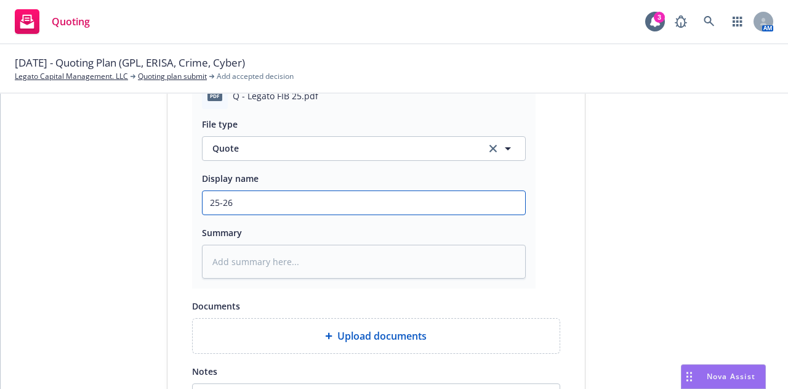
type input "25-26"
type textarea "x"
type input "25-26"
click at [642, 156] on div "submission Carrier Zurich Insurance Group Last updated [DATE] 1:31 PM" at bounding box center [696, 4] width 172 height 1005
click at [311, 204] on input "25-26" at bounding box center [364, 202] width 323 height 23
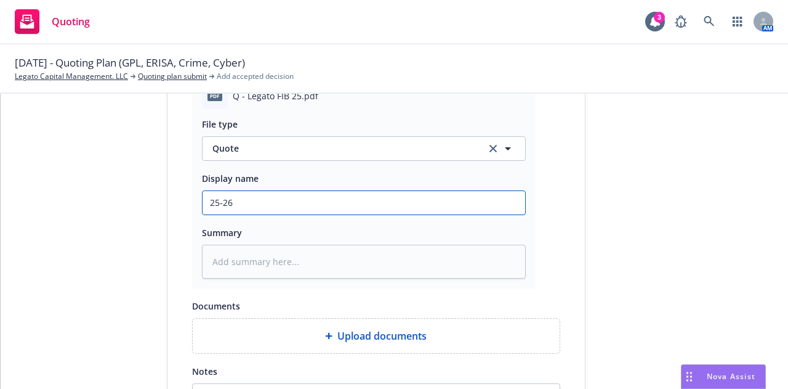
type textarea "x"
type input "25-26 1"
type textarea "x"
type input "25-26 1M"
type textarea "x"
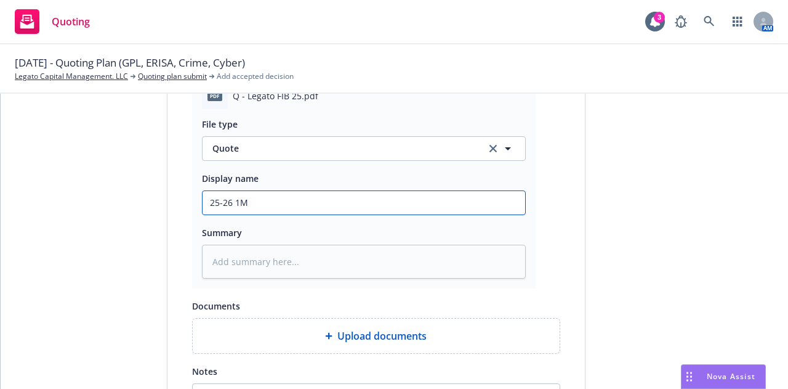
type input "25-26 1M"
type textarea "x"
type input "25-26 1M X"
type textarea "x"
type input "25-26 1M XS"
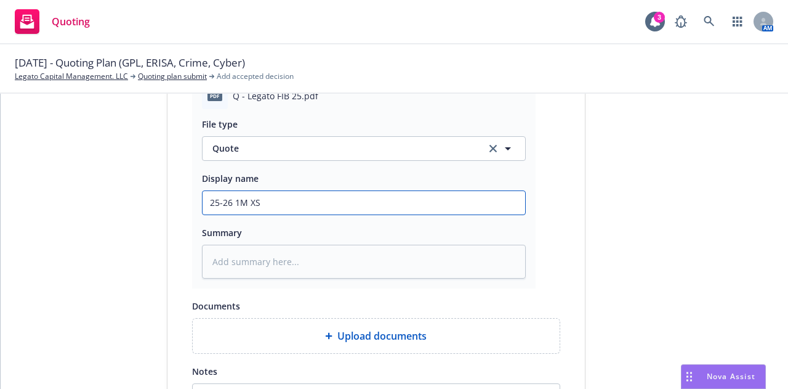
type textarea "x"
type input "25-26 1M XS 4"
type textarea "x"
type input "25-26 1M XS 4K"
type textarea "x"
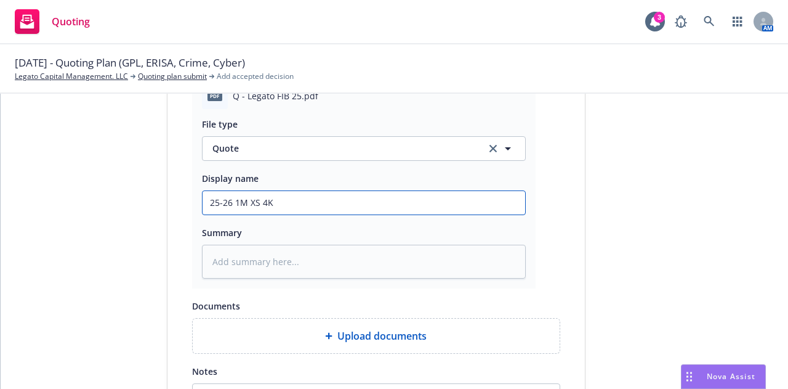
type input "25-26 1M XS 4K"
type textarea "x"
type input "25-26 1M XS 4K F"
type textarea "x"
type input "25-26 1M XS 4K FI"
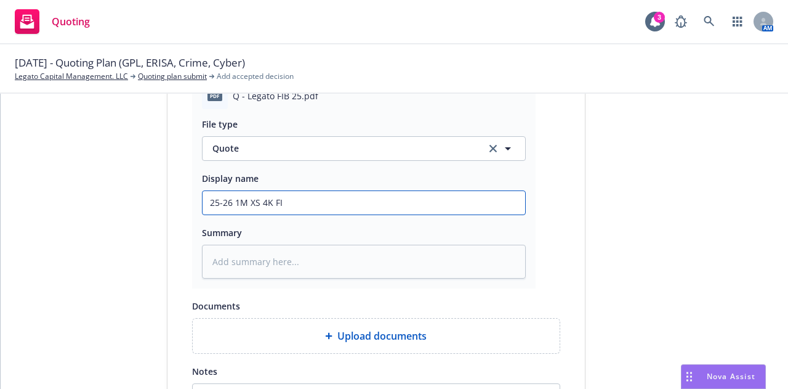
type textarea "x"
type input "25-26 1M XS 4K FID"
type textarea "x"
type input "25-26 1M XS 4K FID"
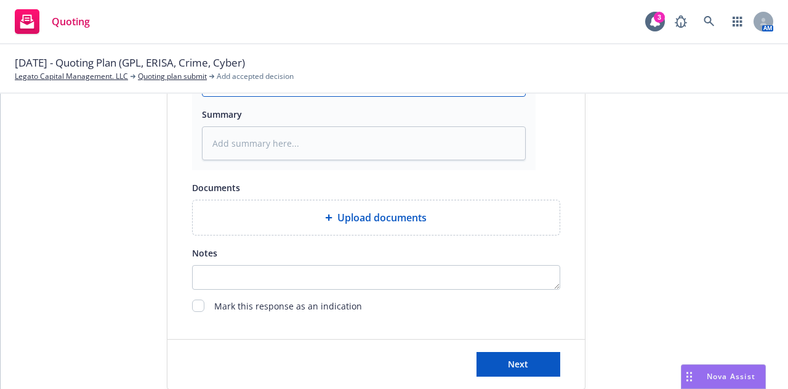
scroll to position [759, 0]
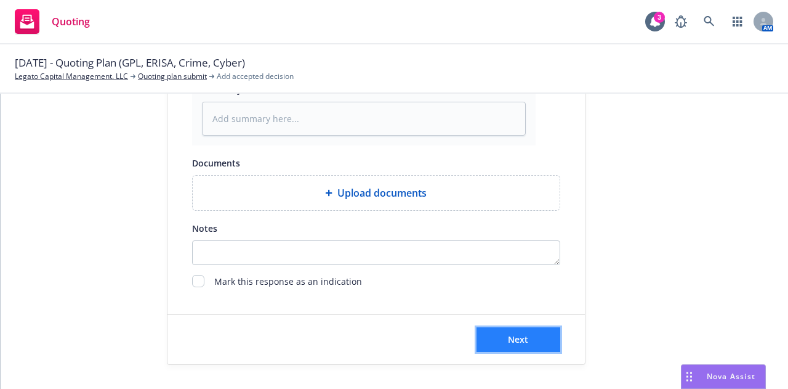
click at [521, 328] on button "Next" at bounding box center [519, 339] width 84 height 25
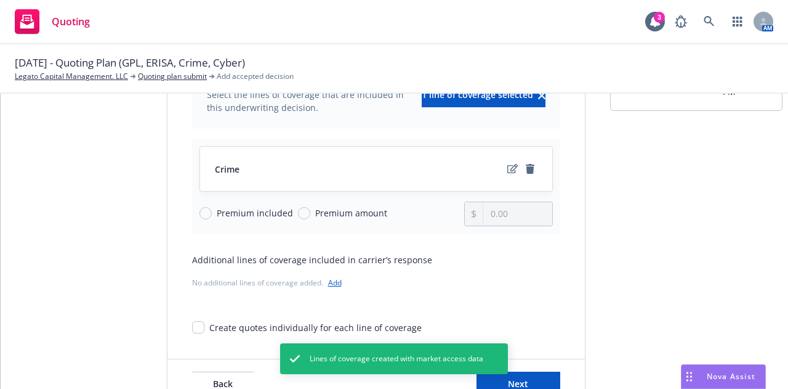
scroll to position [168, 0]
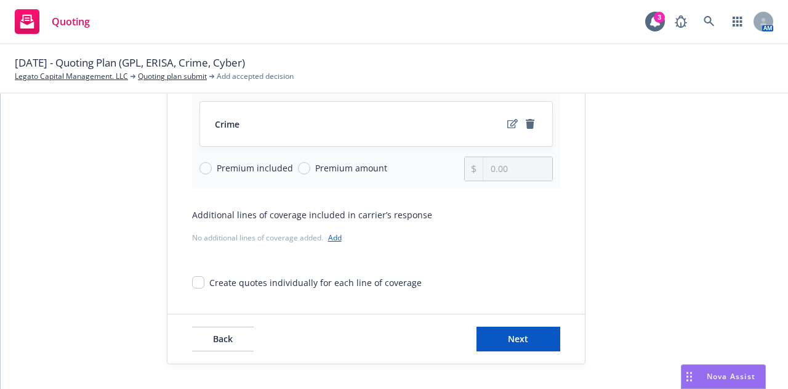
click at [342, 166] on span "Premium amount" at bounding box center [351, 167] width 72 height 13
click at [310, 166] on input "Premium amount" at bounding box center [304, 168] width 12 height 12
drag, startPoint x: 530, startPoint y: 172, endPoint x: 459, endPoint y: 174, distance: 71.5
click at [459, 174] on div "Premium included Premium amount 0.00" at bounding box center [377, 168] width 354 height 25
click at [506, 331] on button "Next" at bounding box center [519, 338] width 84 height 25
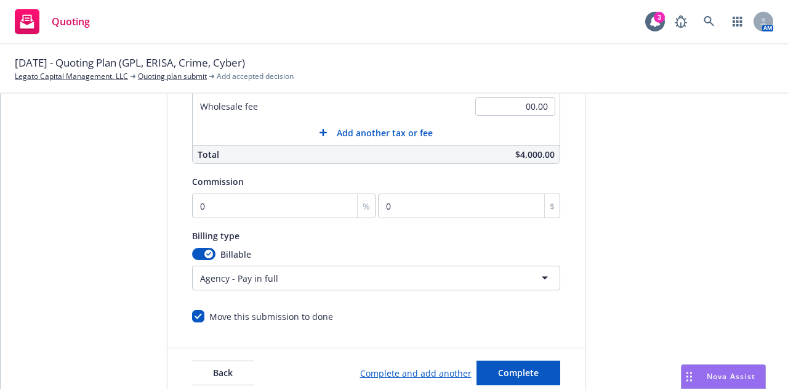
scroll to position [370, 0]
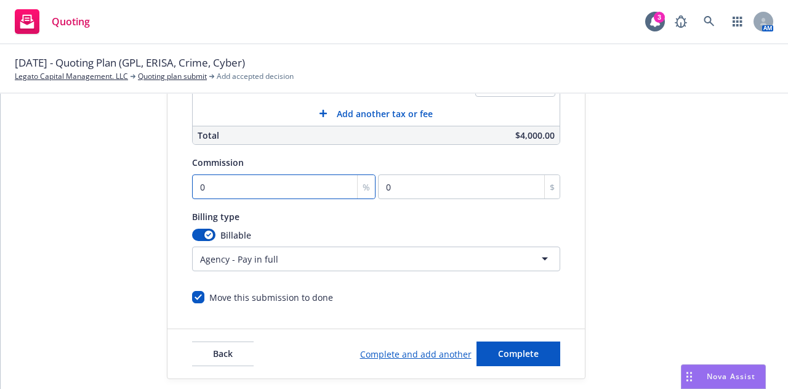
click at [224, 187] on input "0" at bounding box center [284, 186] width 184 height 25
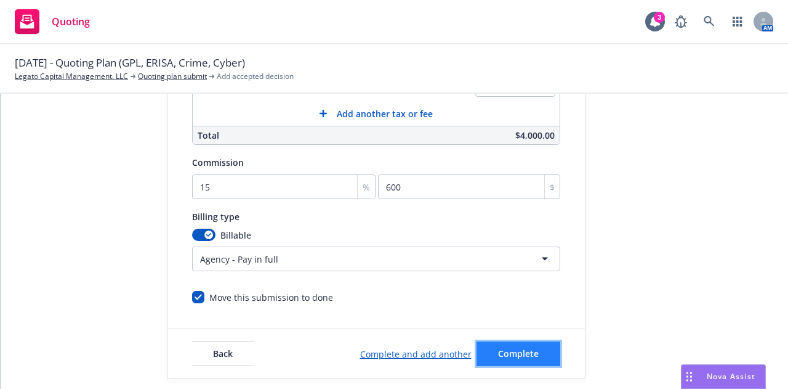
click at [508, 347] on button "Complete" at bounding box center [519, 353] width 84 height 25
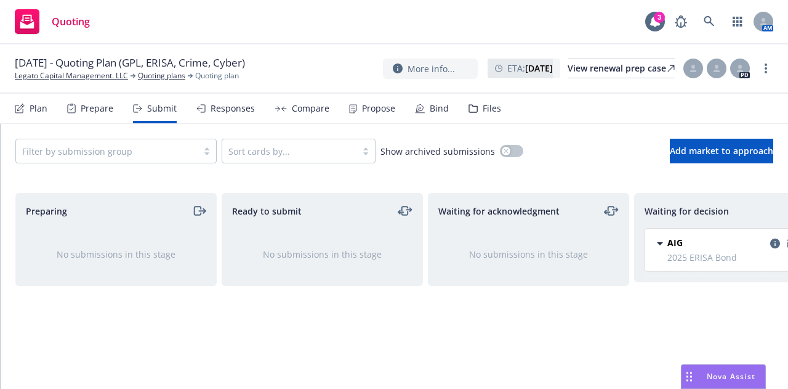
click at [224, 108] on div "Responses" at bounding box center [233, 108] width 44 height 10
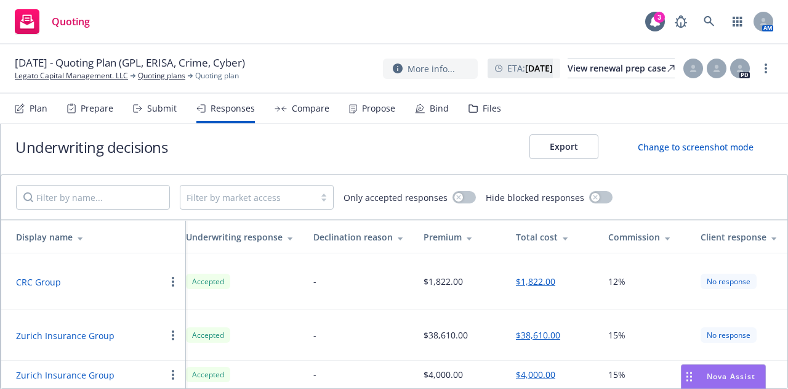
scroll to position [0, 385]
click at [527, 275] on button "$1,822.00" at bounding box center [535, 281] width 39 height 13
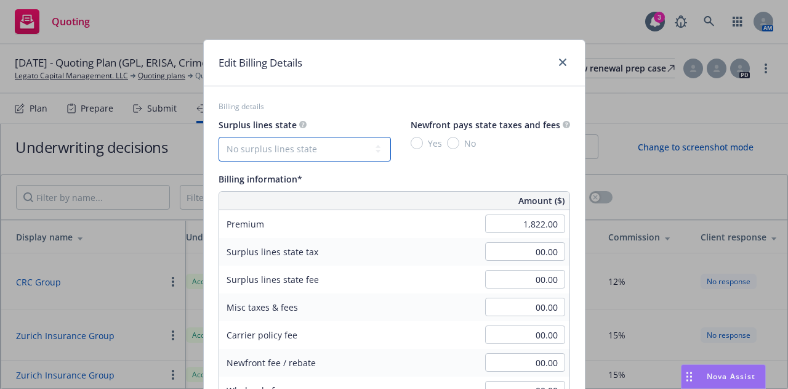
click at [333, 144] on select "No surplus lines state [US_STATE] [US_STATE] [US_STATE] [US_STATE] [US_STATE] […" at bounding box center [305, 149] width 172 height 25
click at [219, 137] on select "No surplus lines state [US_STATE] [US_STATE] [US_STATE] [US_STATE] [US_STATE] […" at bounding box center [305, 149] width 172 height 25
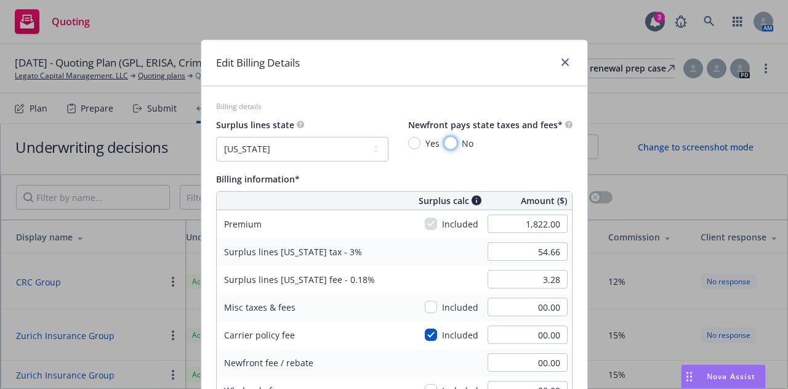
click at [446, 144] on input "No" at bounding box center [451, 143] width 12 height 12
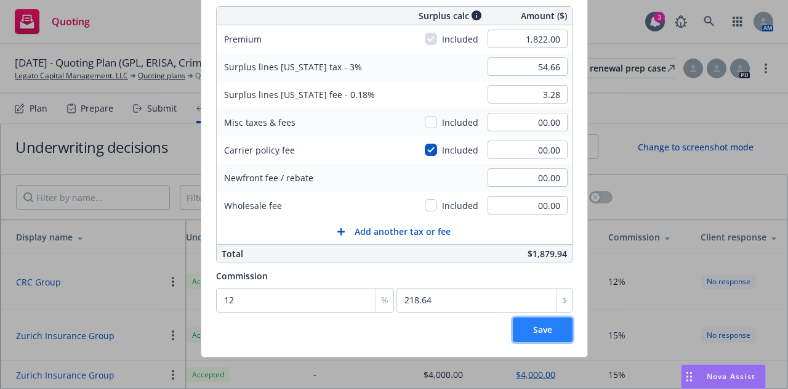
click at [537, 334] on span "Save" at bounding box center [542, 329] width 19 height 12
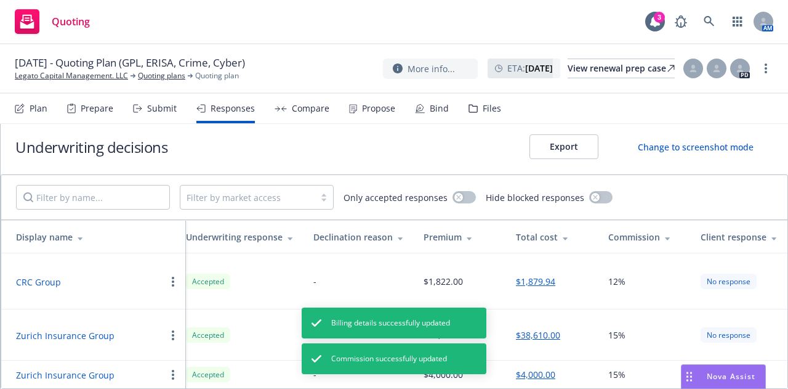
click at [538, 328] on button "$38,610.00" at bounding box center [538, 334] width 44 height 13
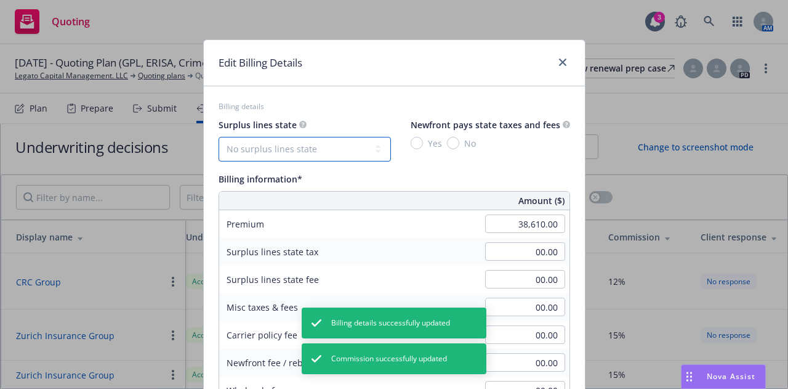
click at [261, 146] on select "No surplus lines state [US_STATE] [US_STATE] [US_STATE] [US_STATE] [US_STATE] […" at bounding box center [305, 149] width 172 height 25
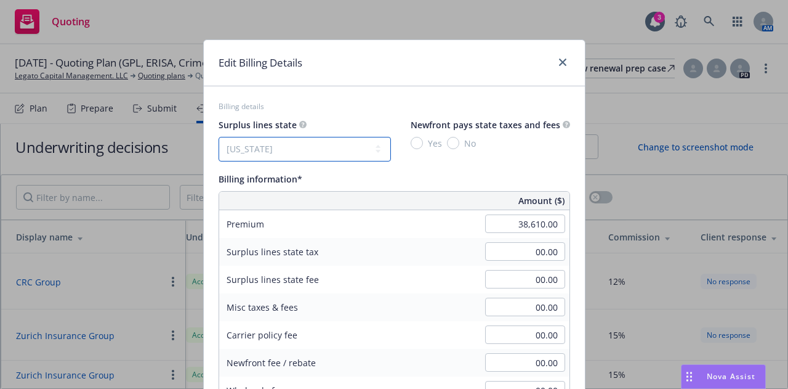
click at [219, 137] on select "No surplus lines state [US_STATE] [US_STATE] [US_STATE] [US_STATE] [US_STATE] […" at bounding box center [305, 149] width 172 height 25
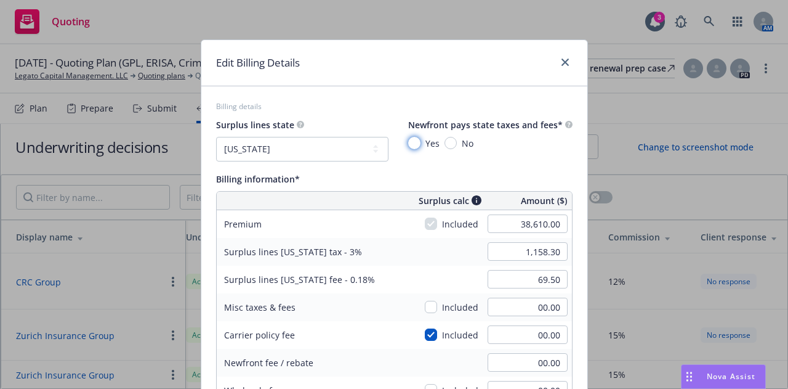
click at [409, 145] on input "Yes" at bounding box center [414, 143] width 12 height 12
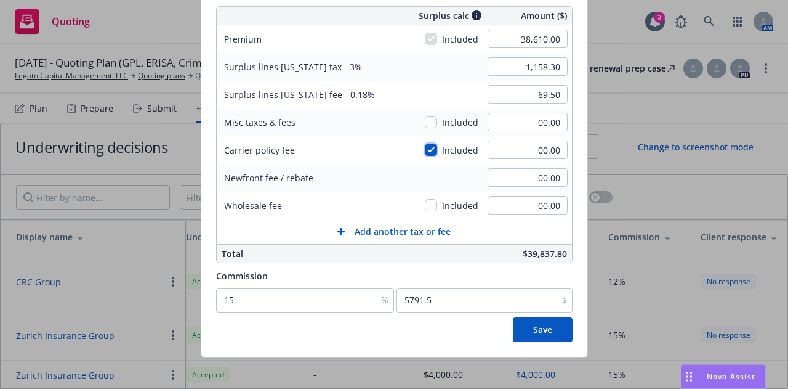
click at [425, 148] on input "checkbox" at bounding box center [431, 150] width 12 height 12
click at [531, 335] on button "Save" at bounding box center [543, 329] width 60 height 25
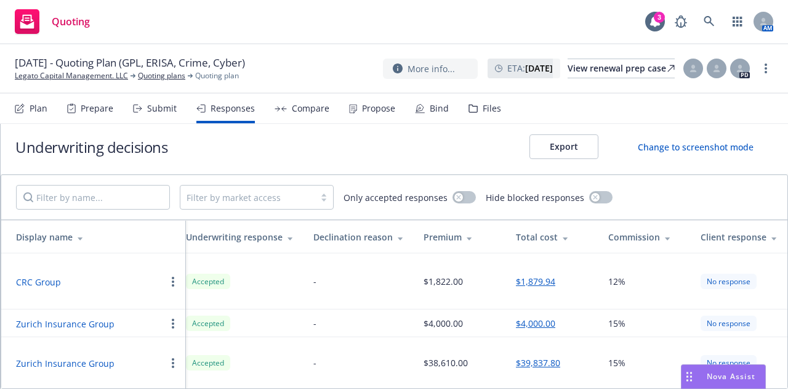
click at [41, 277] on button "CRC Group" at bounding box center [38, 281] width 45 height 13
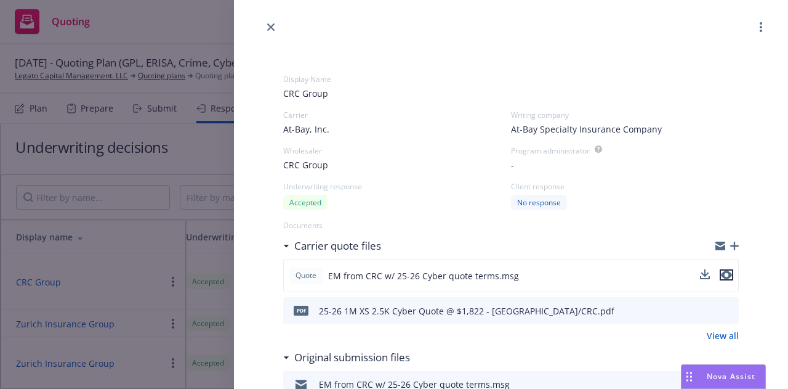
click at [722, 277] on icon "preview file" at bounding box center [726, 274] width 11 height 9
click at [722, 309] on icon "preview file" at bounding box center [727, 310] width 11 height 9
click at [272, 25] on icon "close" at bounding box center [270, 26] width 7 height 7
